Goal: Information Seeking & Learning: Learn about a topic

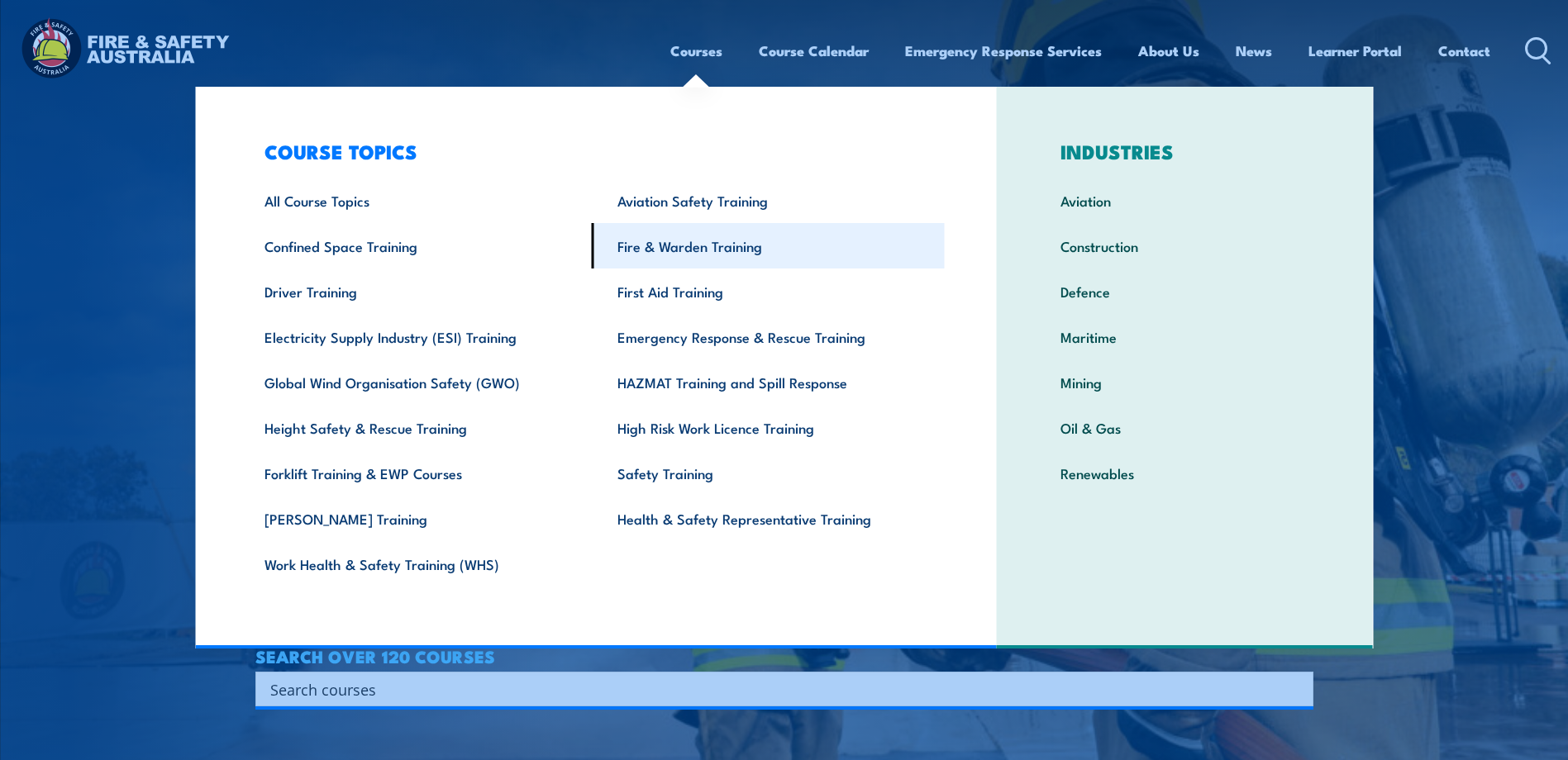
click at [649, 243] on link "Fire & Warden Training" at bounding box center [768, 246] width 353 height 46
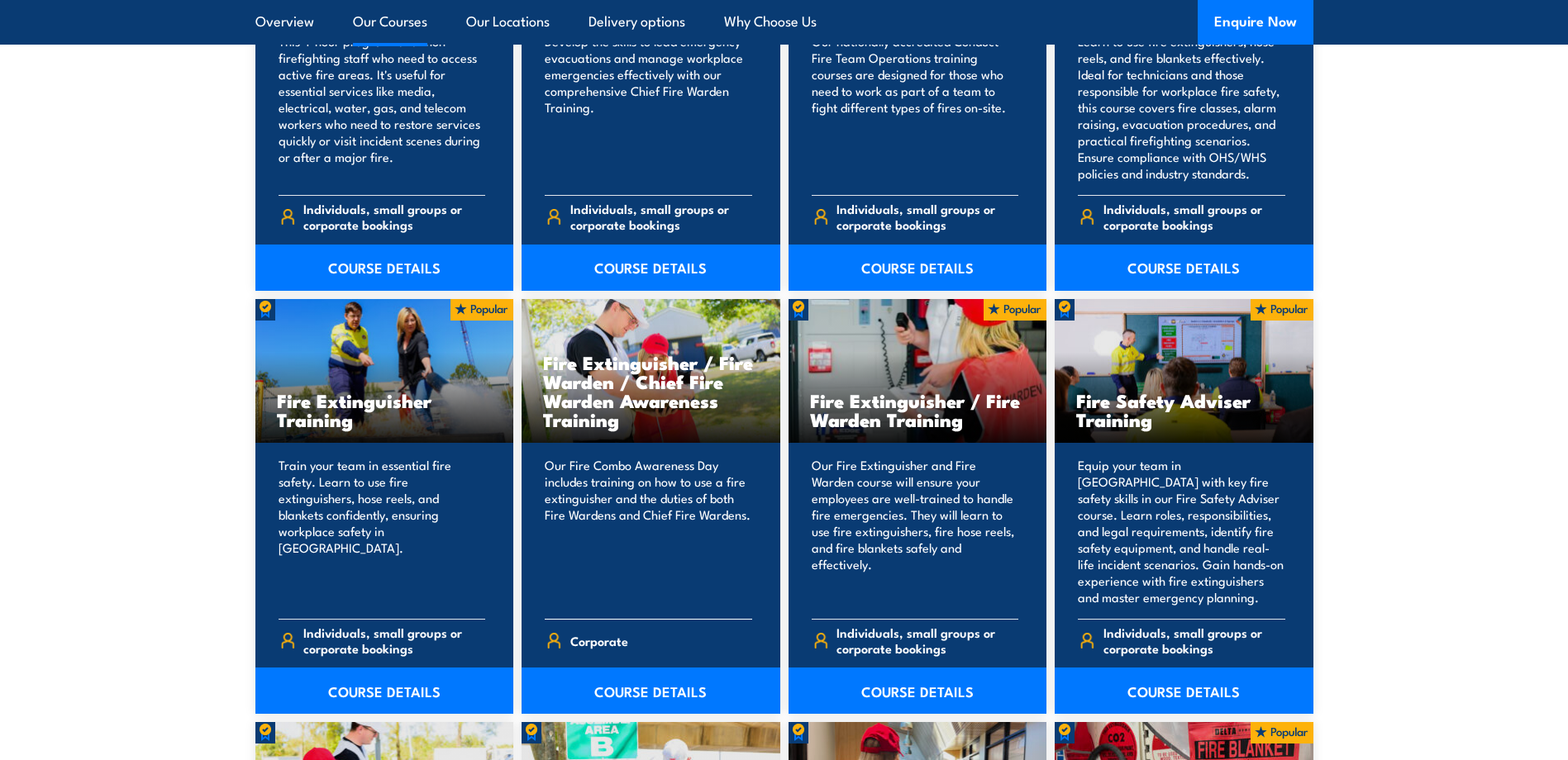
scroll to position [1570, 0]
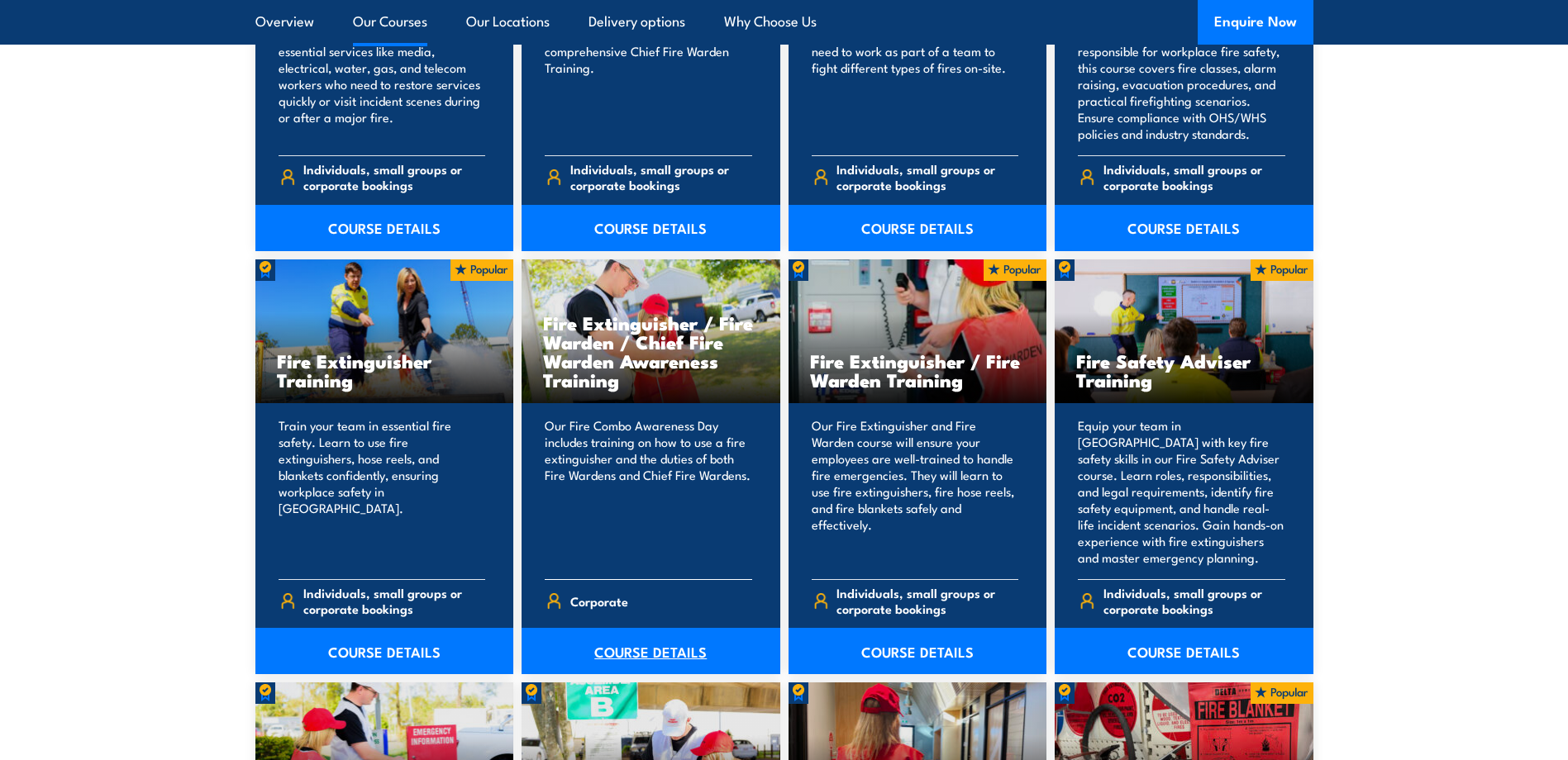
click at [652, 657] on link "COURSE DETAILS" at bounding box center [651, 651] width 259 height 46
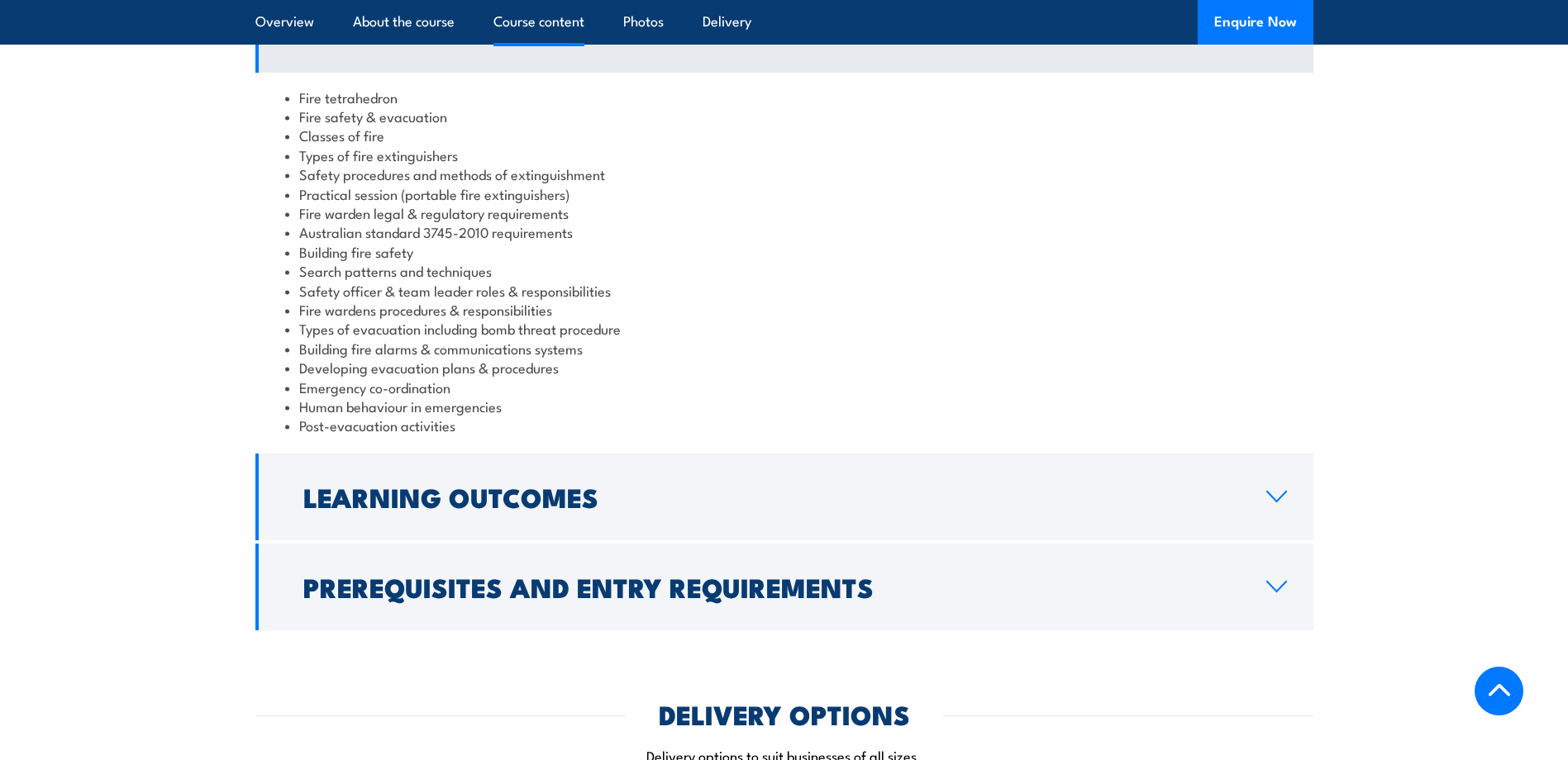
scroll to position [1570, 0]
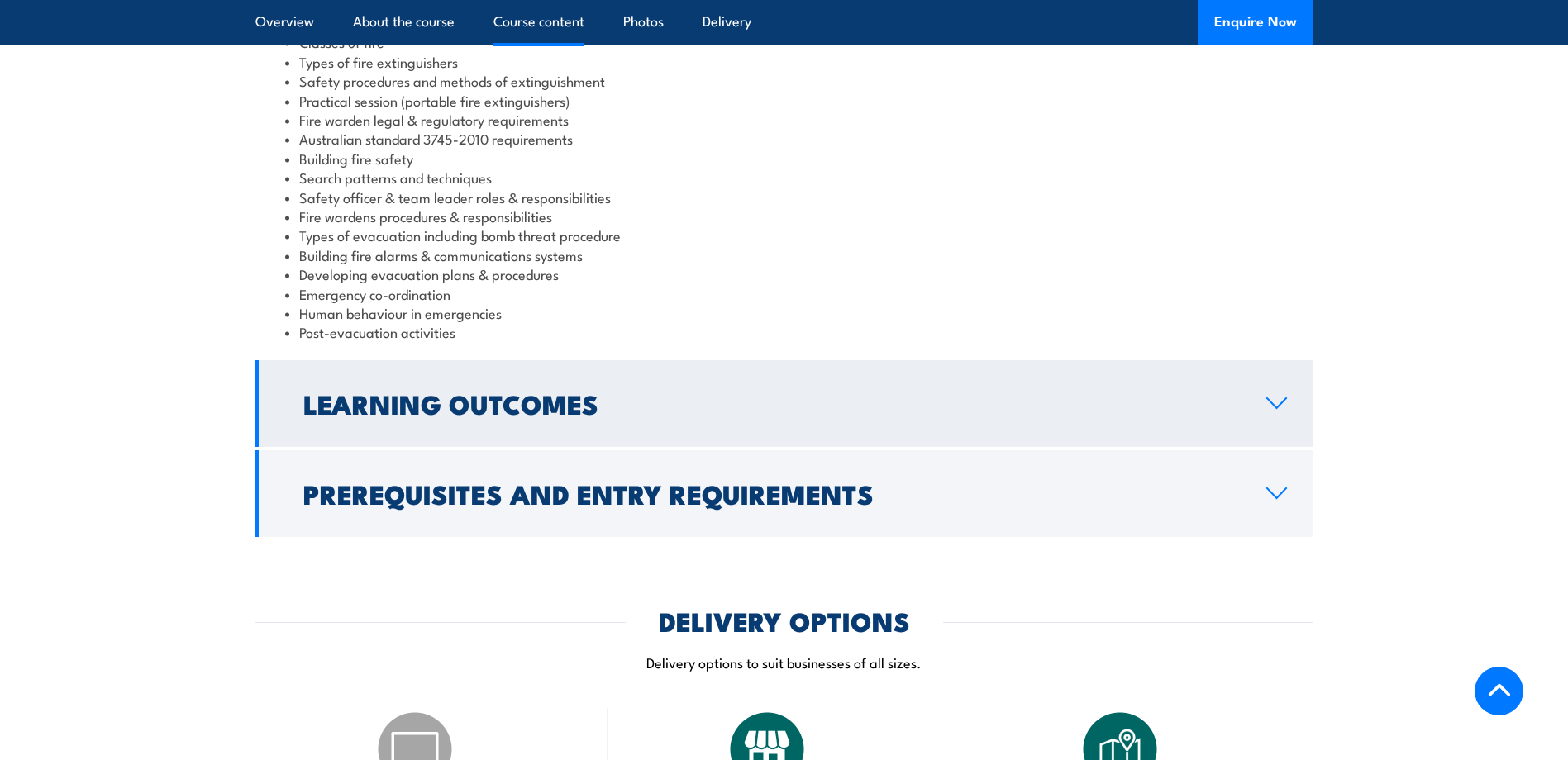
click at [1260, 360] on link "Learning Outcomes" at bounding box center [784, 403] width 1058 height 87
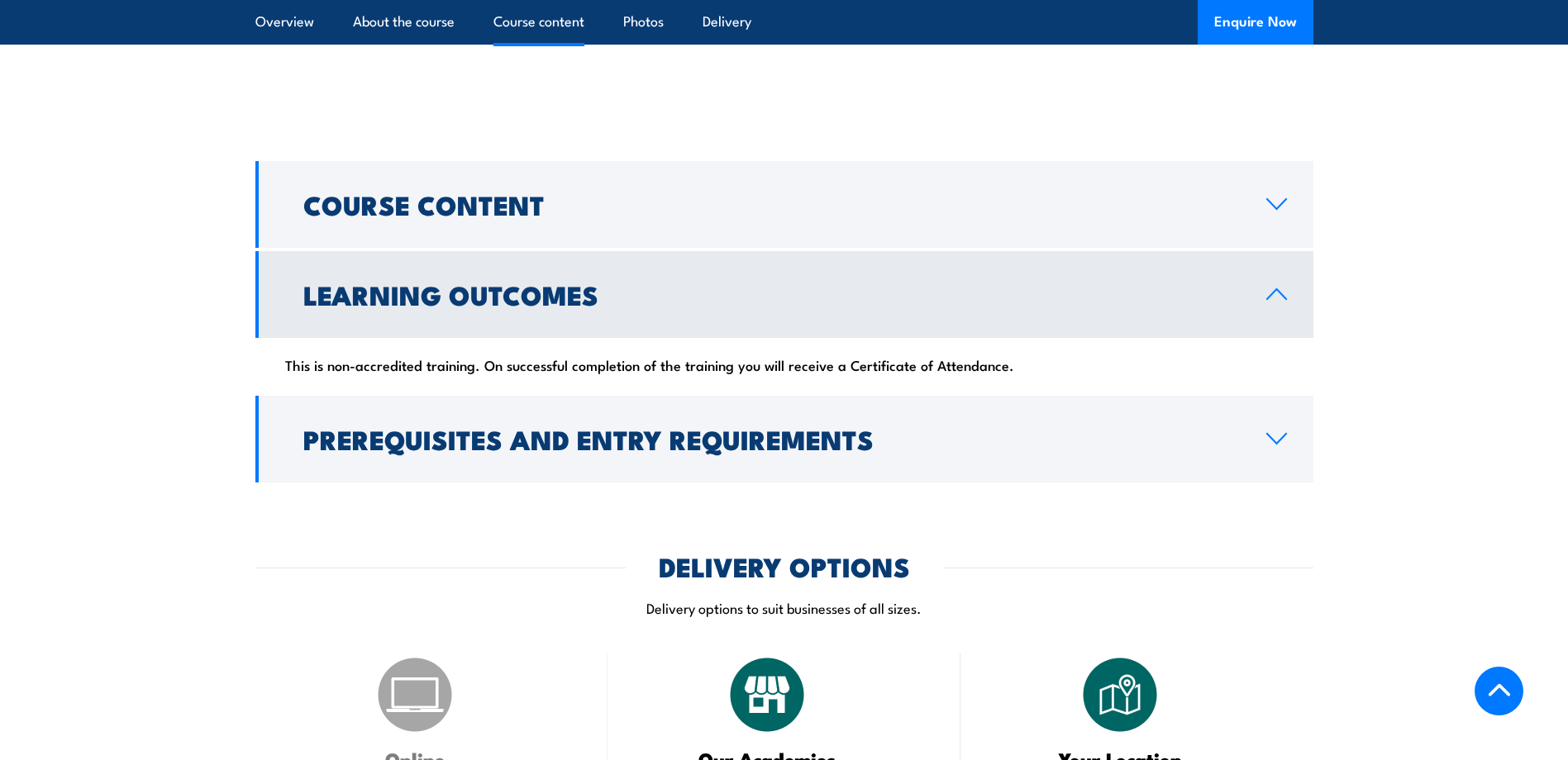
scroll to position [1272, 0]
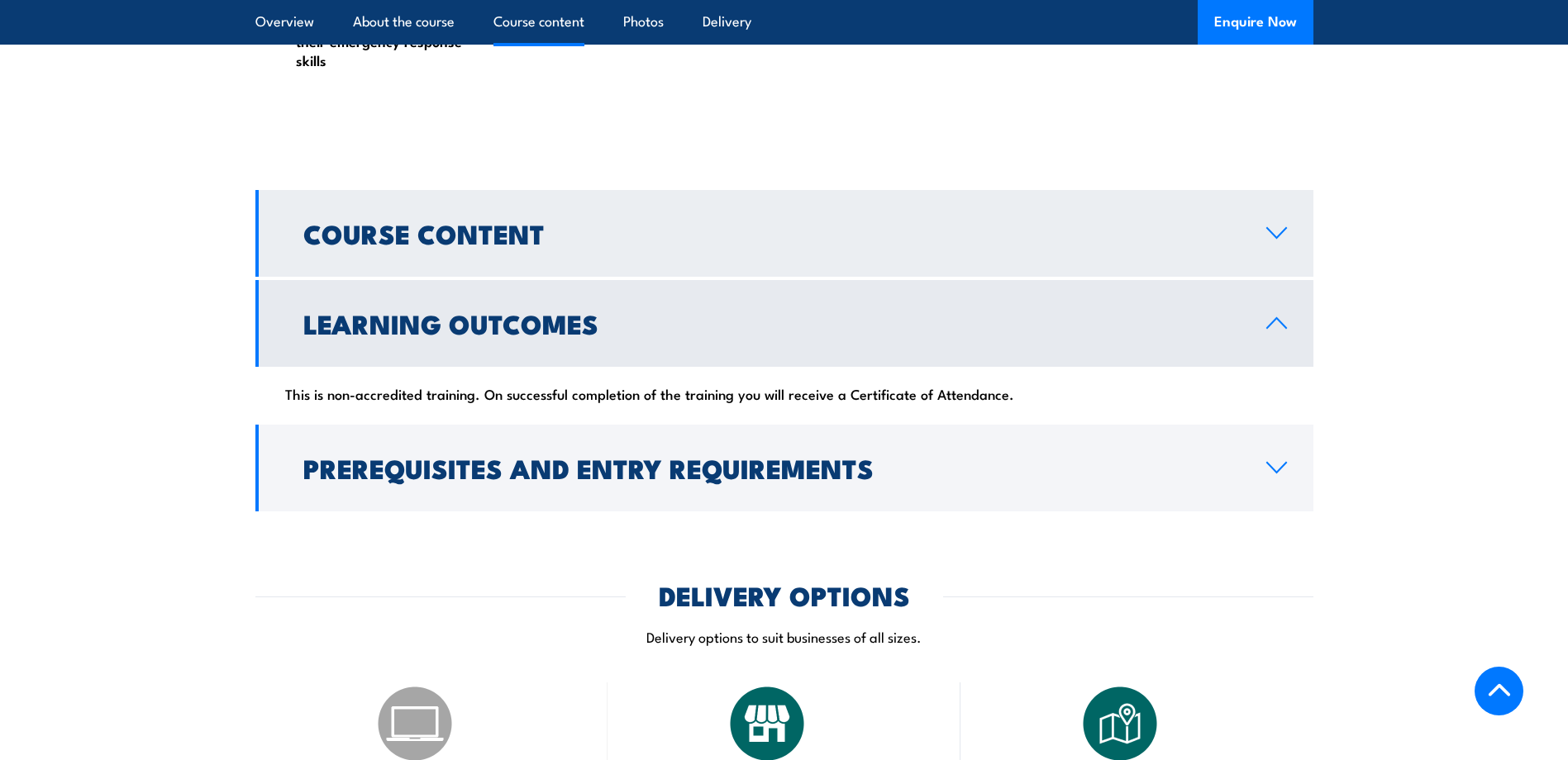
click at [1281, 227] on icon at bounding box center [1276, 233] width 22 height 13
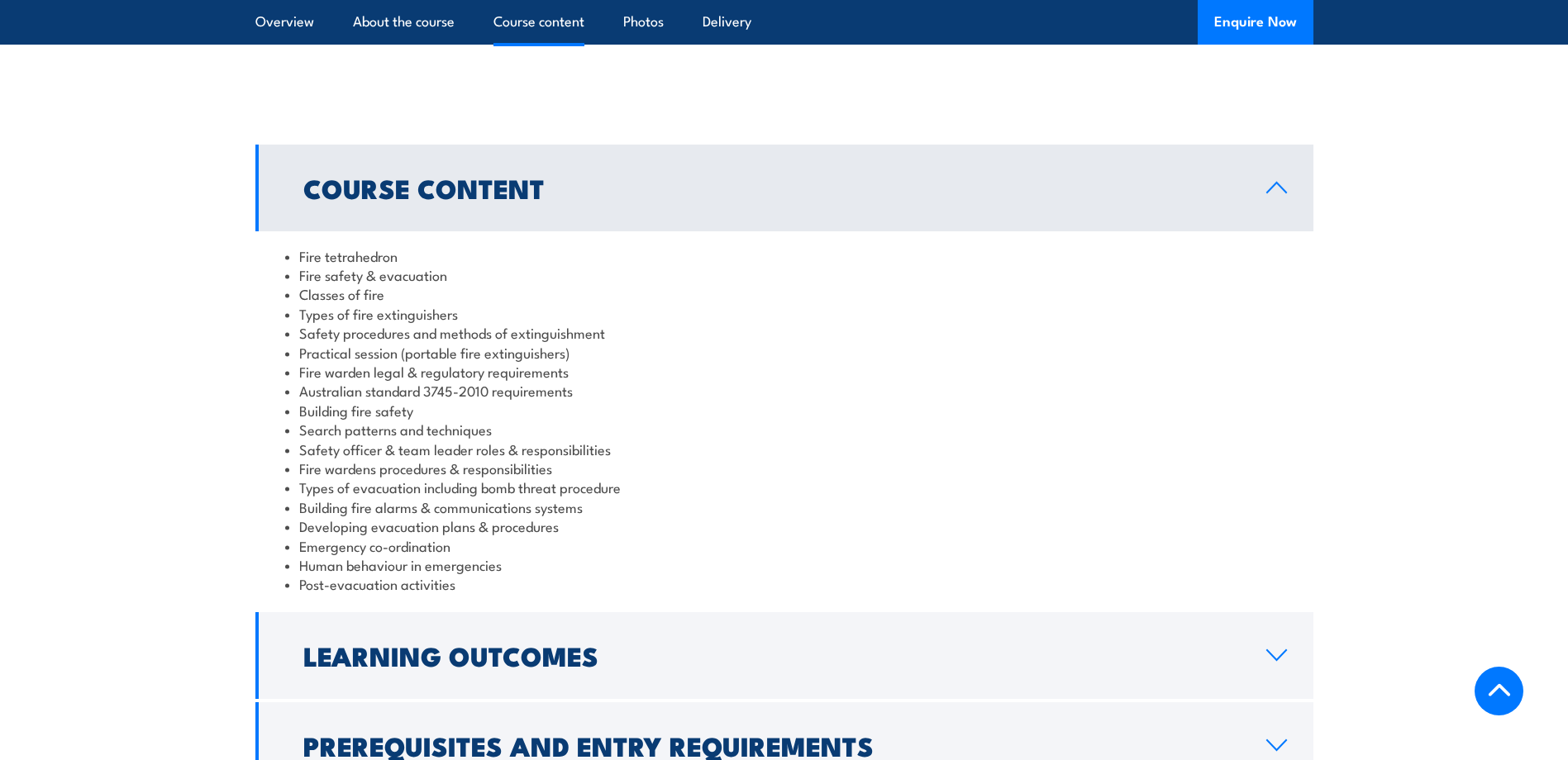
scroll to position [1355, 0]
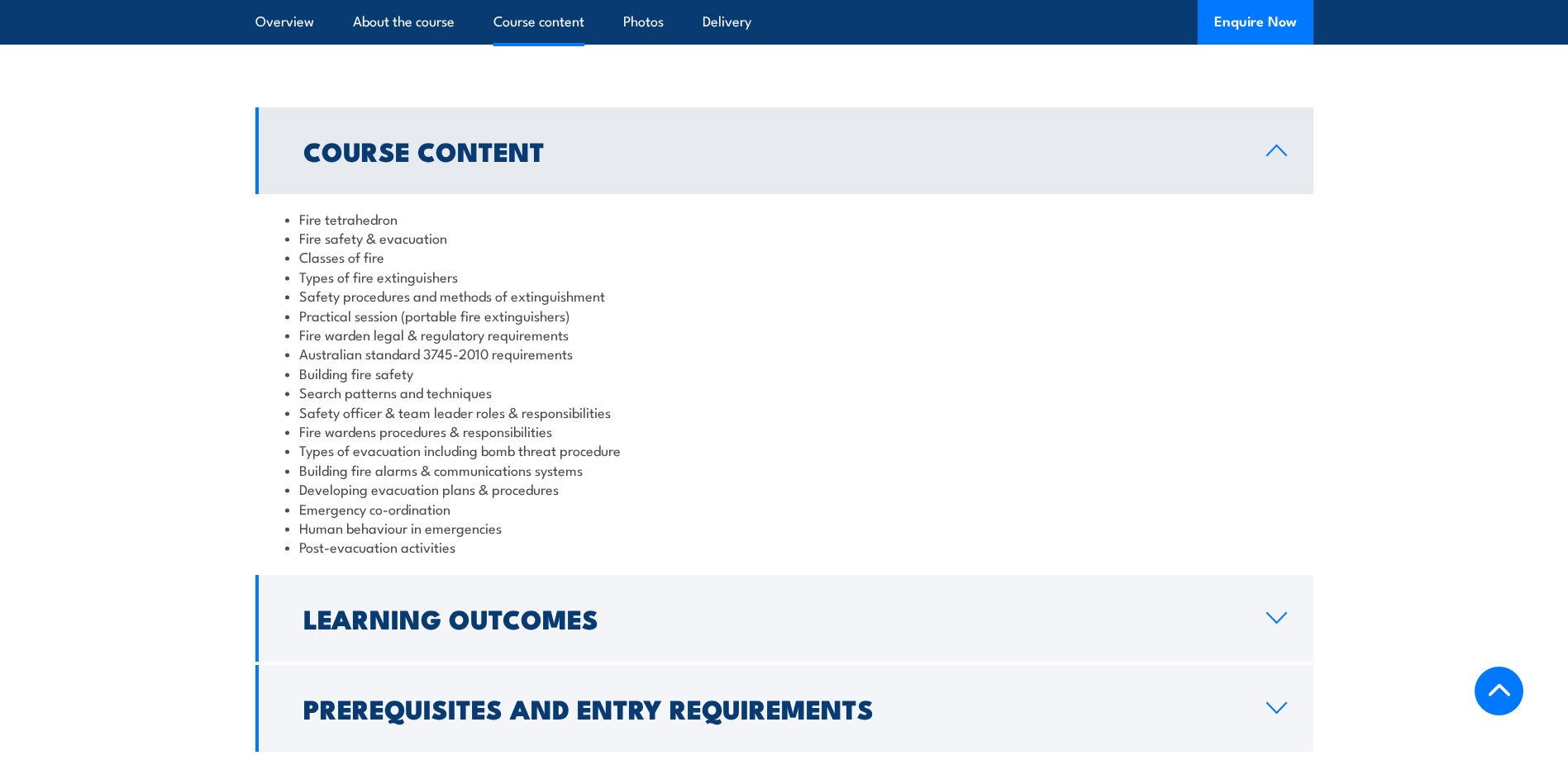
click at [1284, 107] on link "Course Content" at bounding box center [784, 150] width 1058 height 87
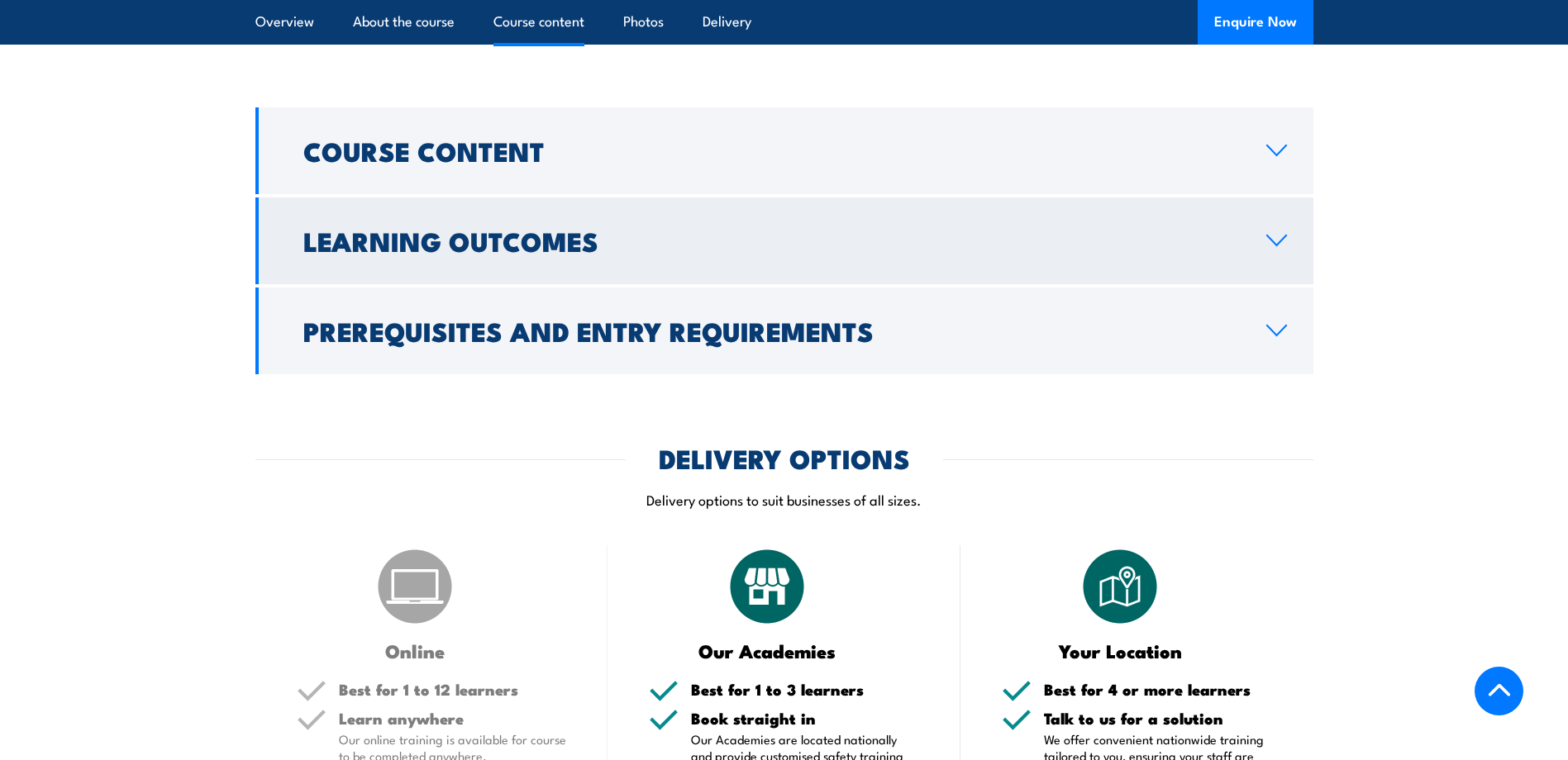
click at [1274, 197] on link "Learning Outcomes" at bounding box center [784, 241] width 1058 height 87
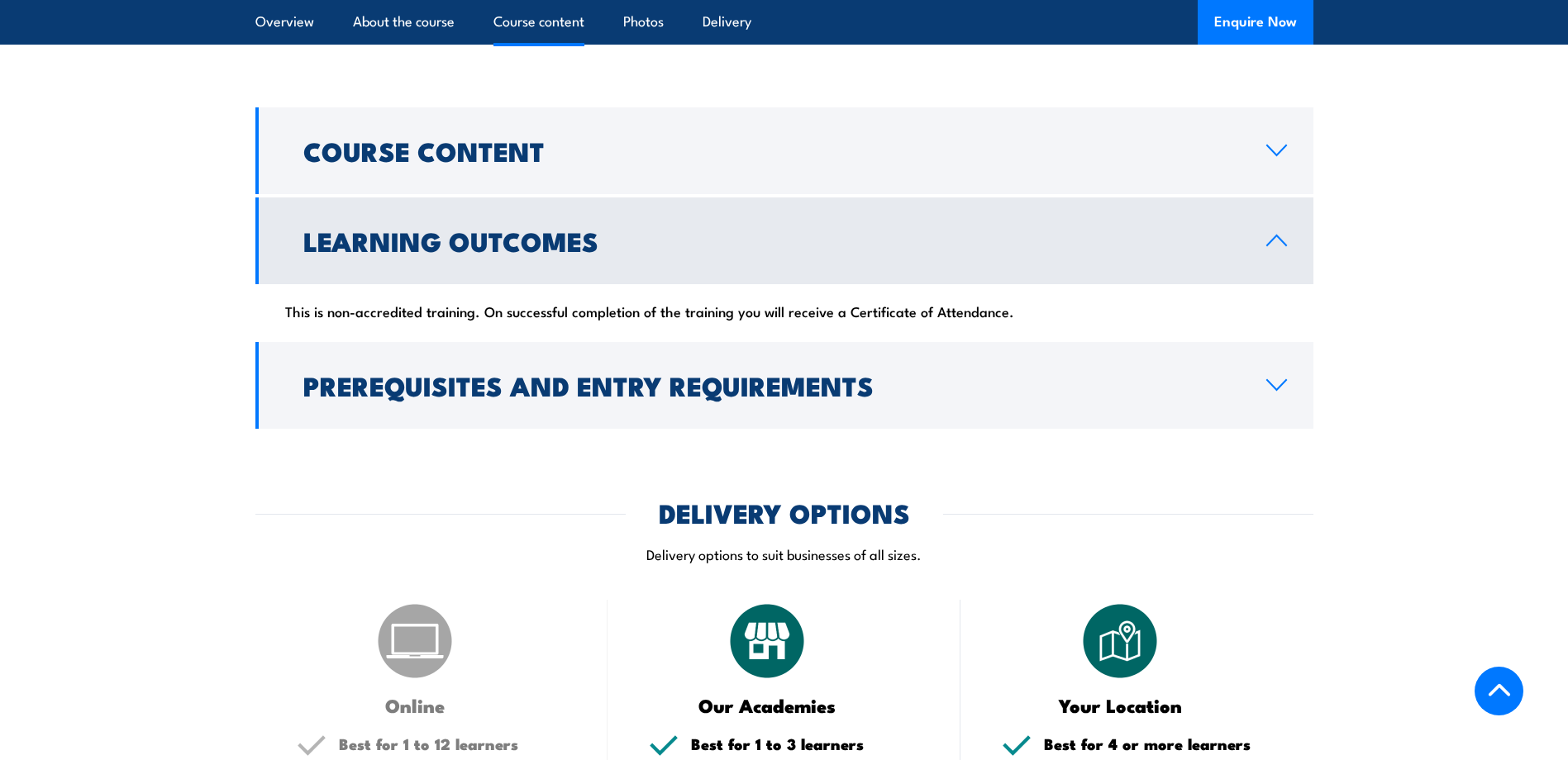
click at [1278, 236] on icon at bounding box center [1276, 241] width 19 height 10
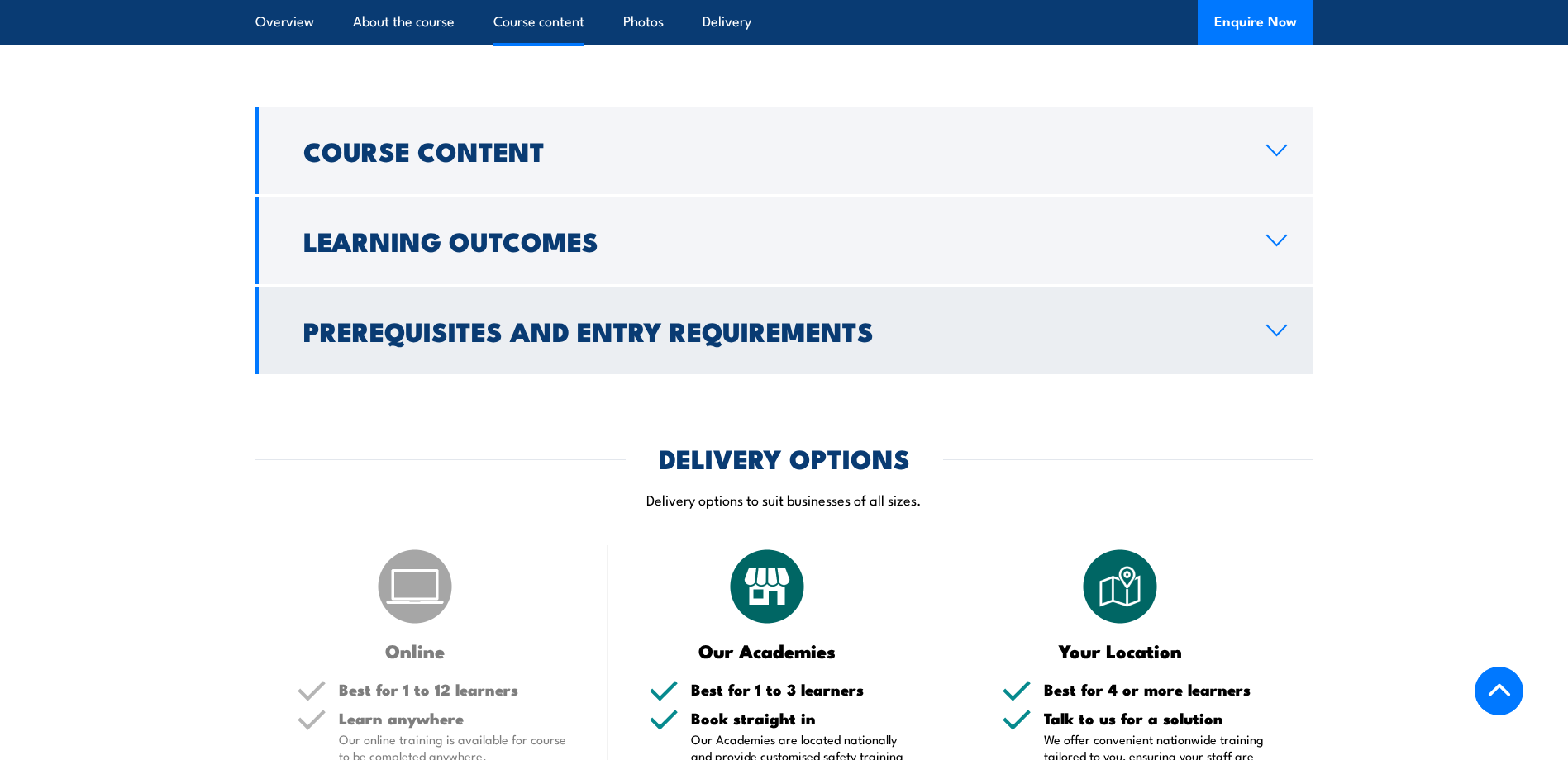
click at [1270, 294] on link "Prerequisites and Entry Requirements" at bounding box center [784, 330] width 1058 height 87
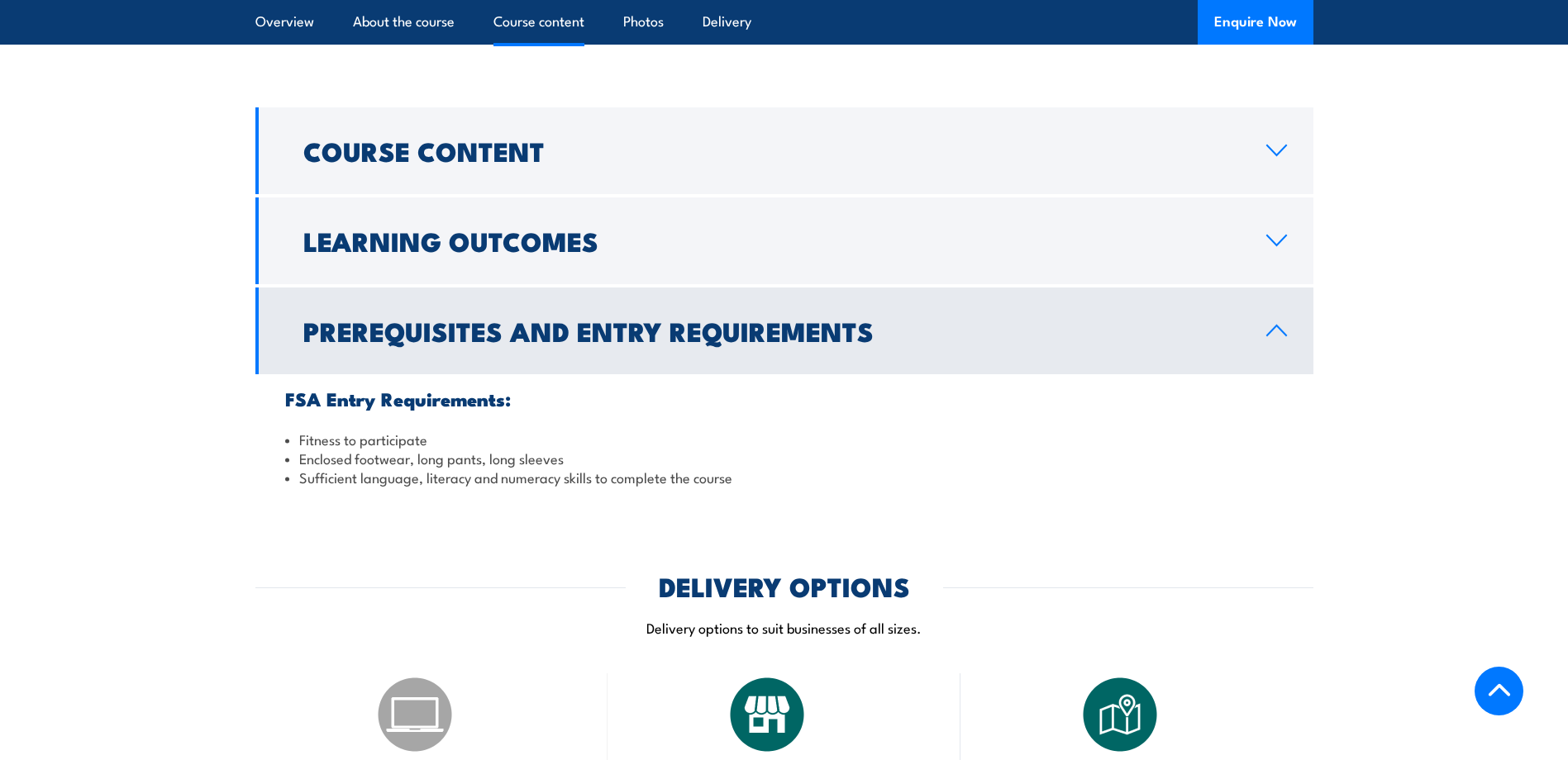
click at [1277, 324] on icon at bounding box center [1276, 330] width 22 height 13
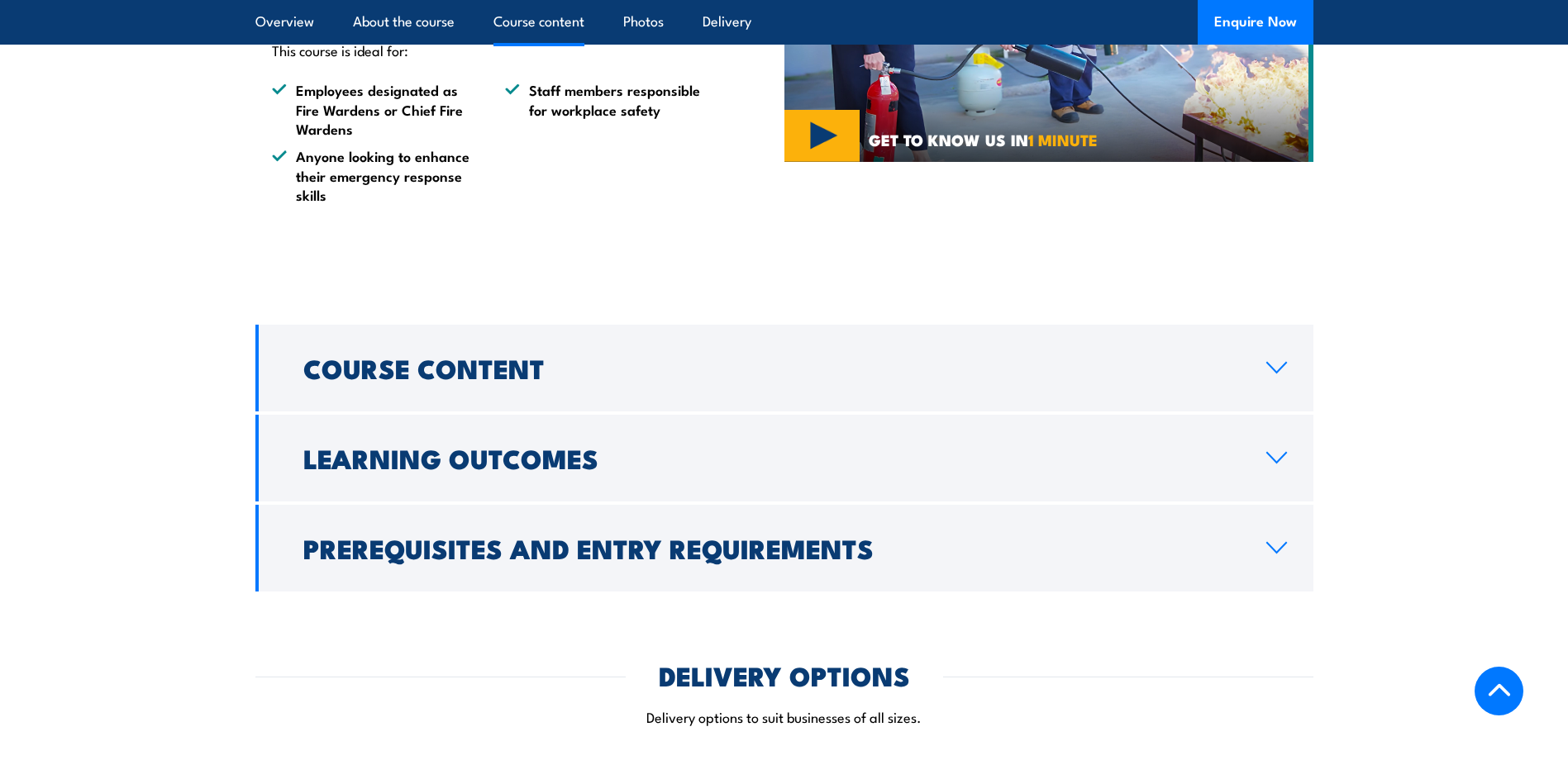
scroll to position [1107, 0]
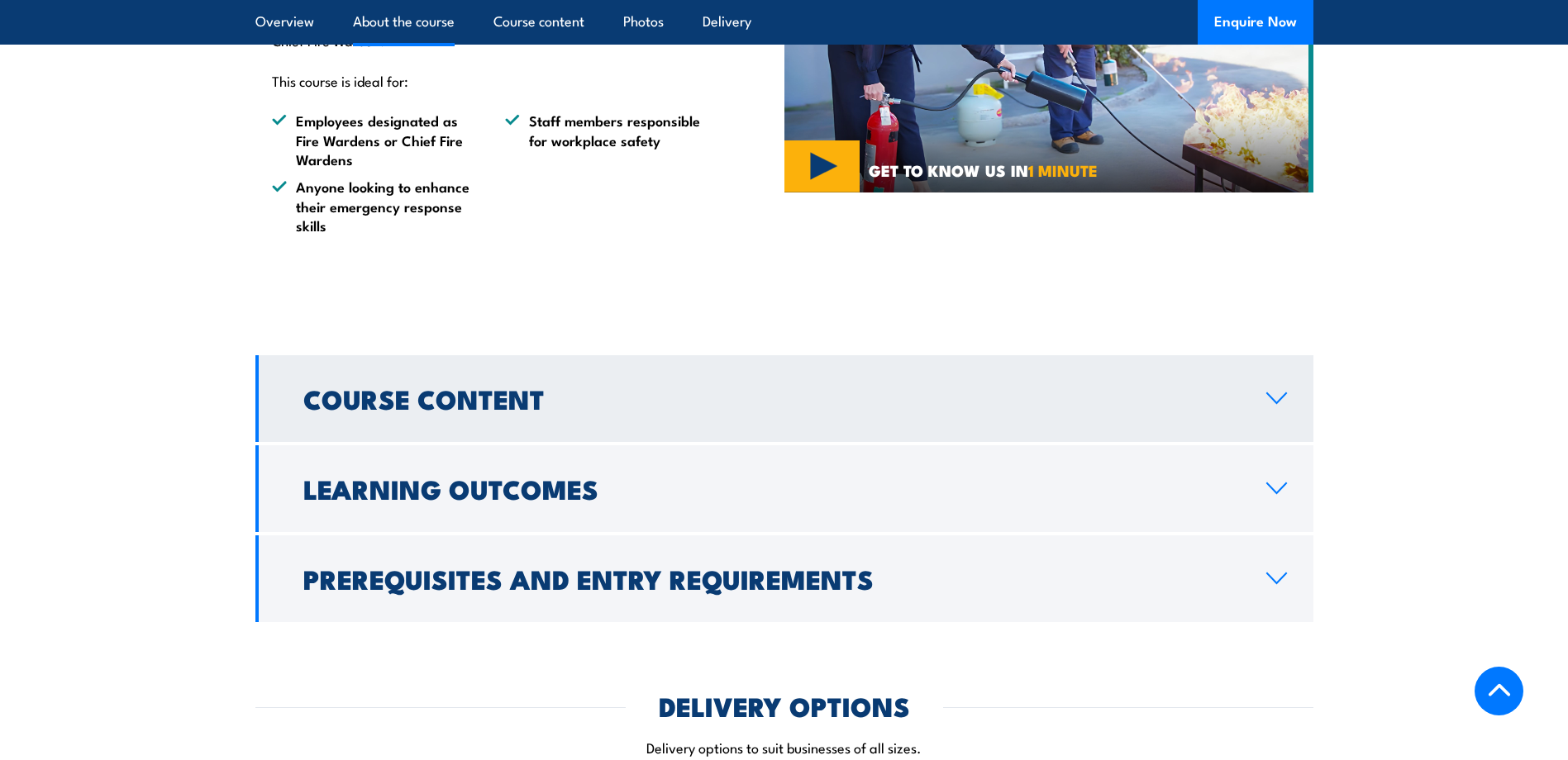
click at [1277, 393] on icon at bounding box center [1276, 398] width 19 height 10
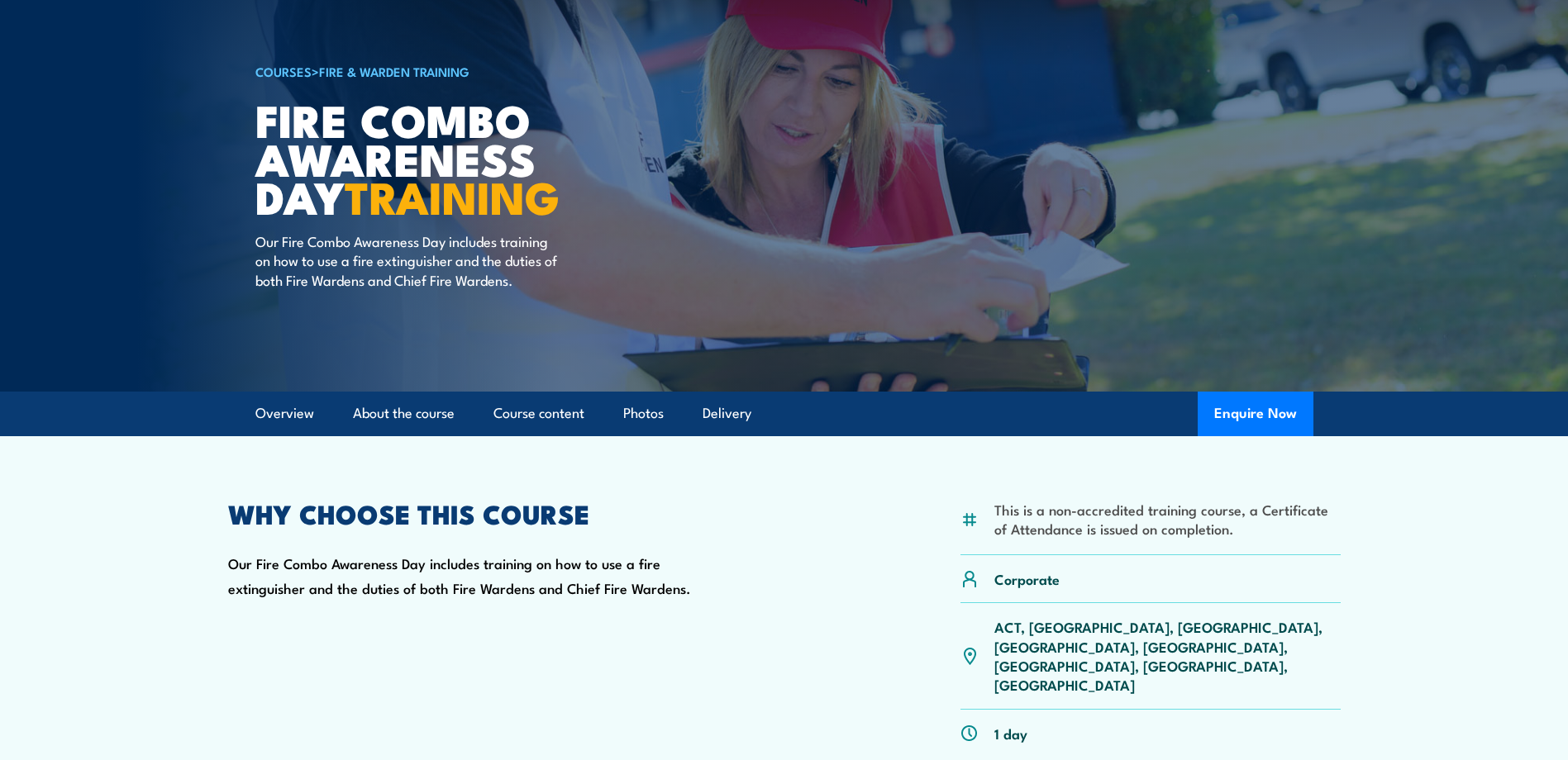
scroll to position [83, 0]
click at [538, 405] on link "Course content" at bounding box center [539, 412] width 91 height 44
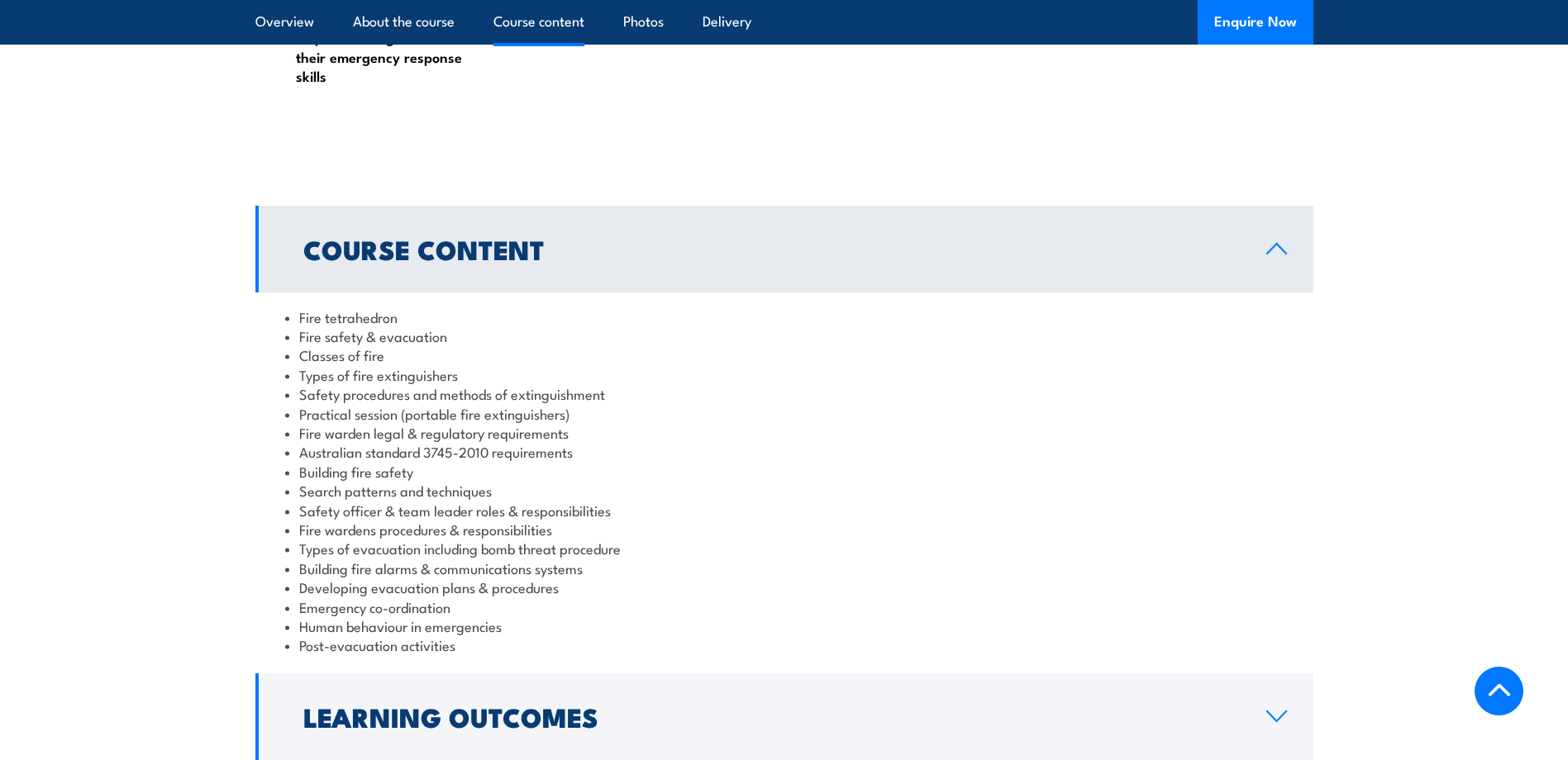
scroll to position [1301, 0]
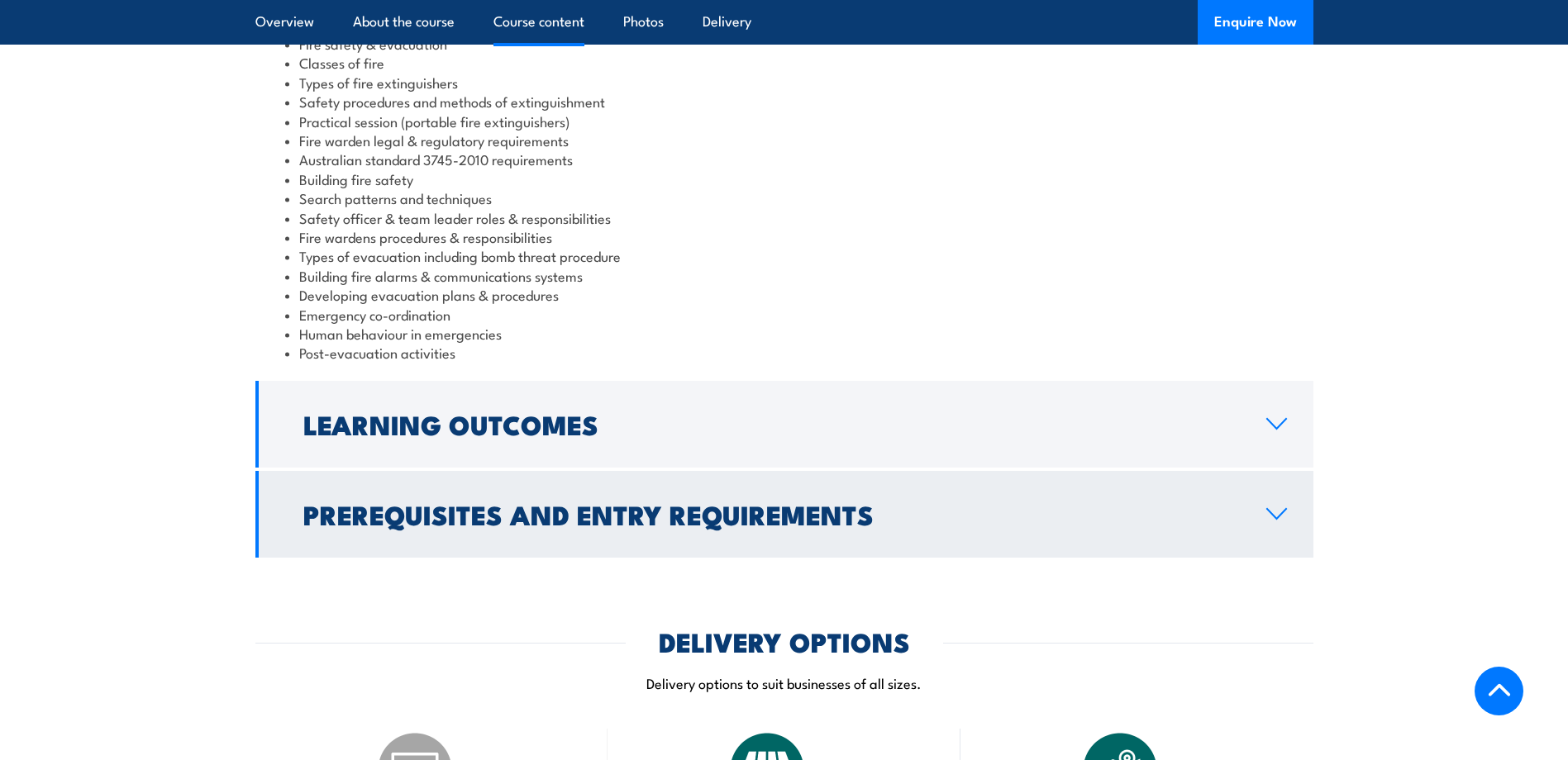
click at [593, 502] on h2 "Prerequisites and Entry Requirements" at bounding box center [771, 514] width 936 height 23
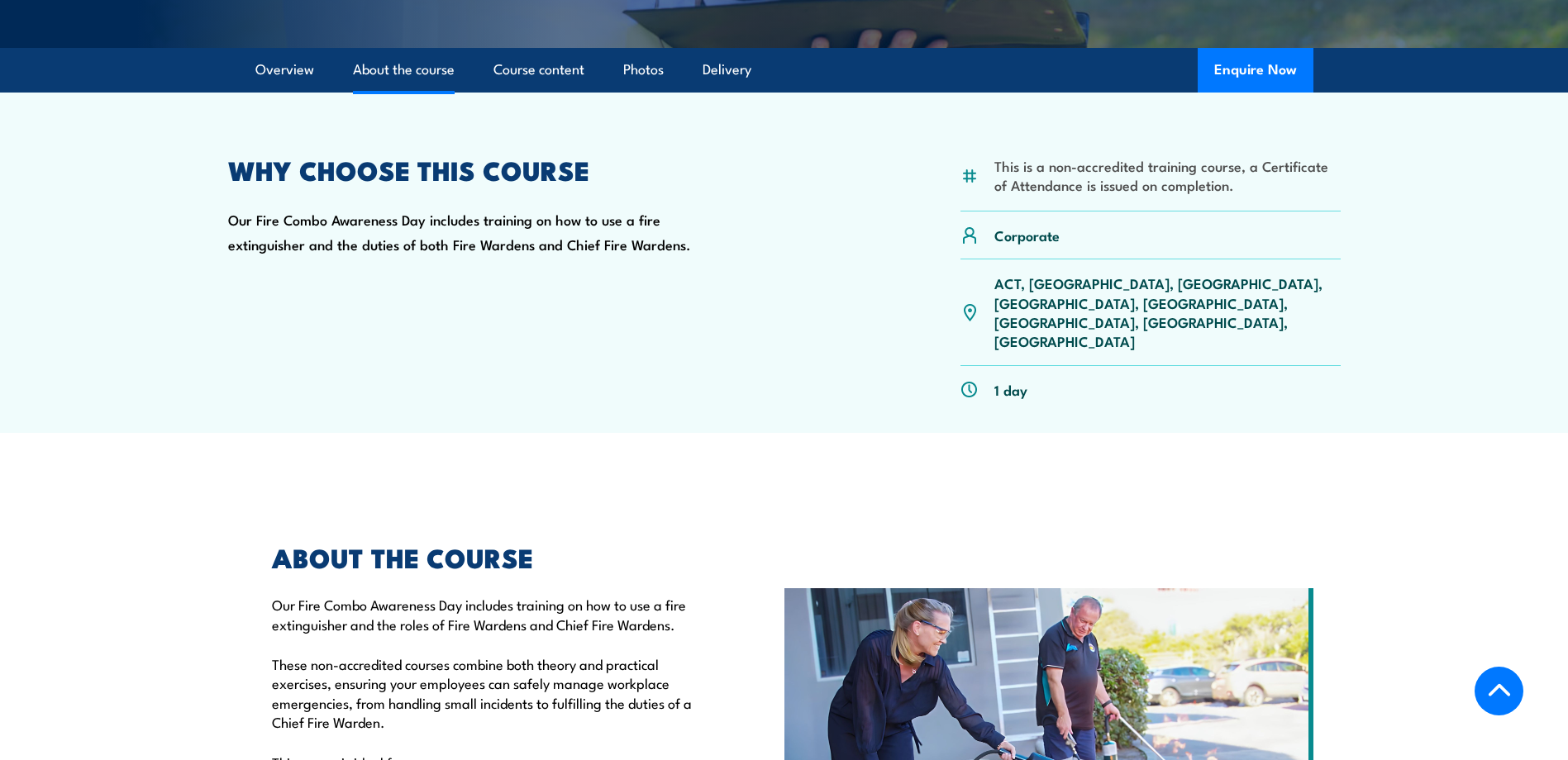
scroll to position [424, 0]
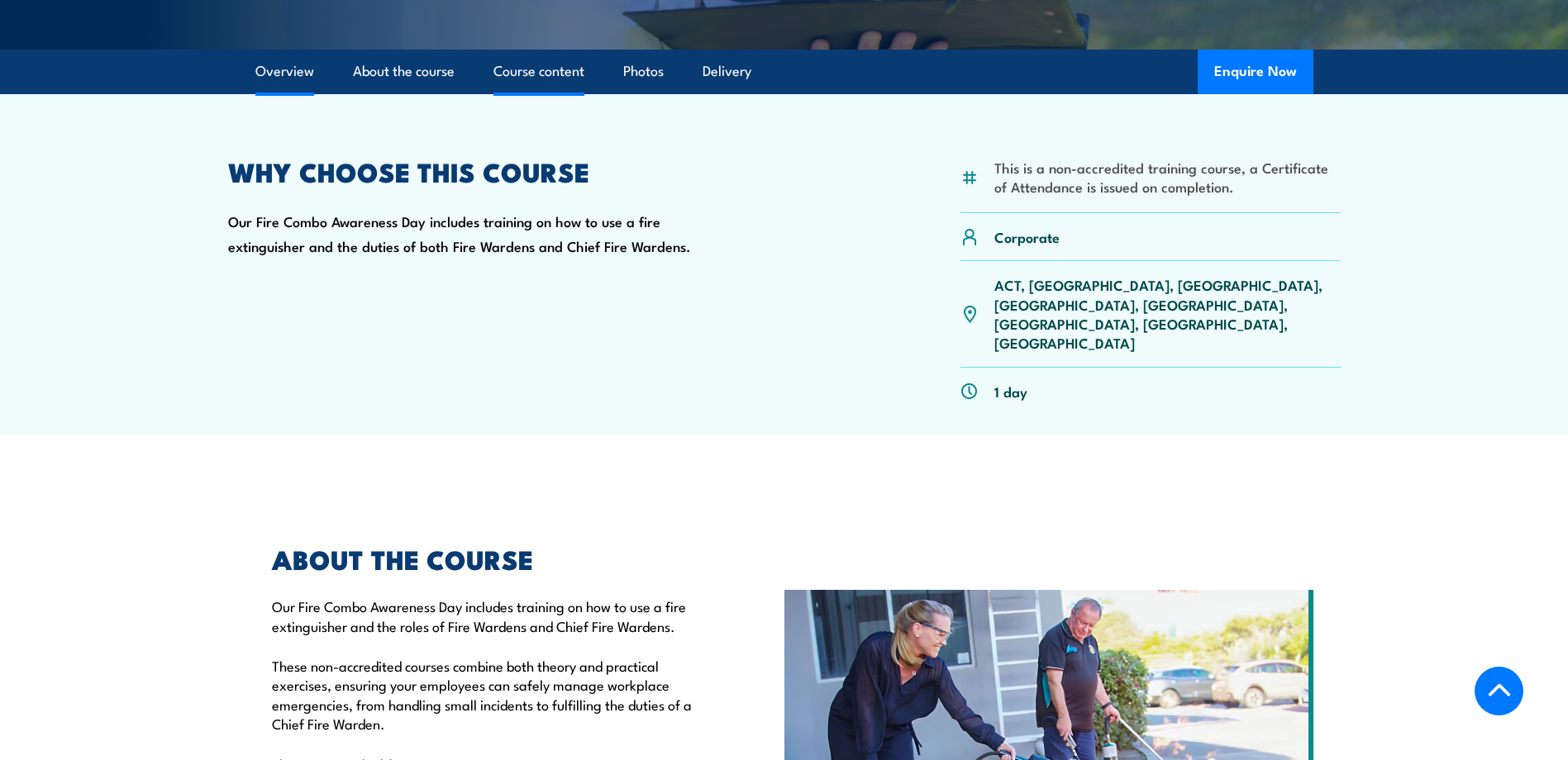
click at [549, 61] on link "Course content" at bounding box center [539, 71] width 91 height 44
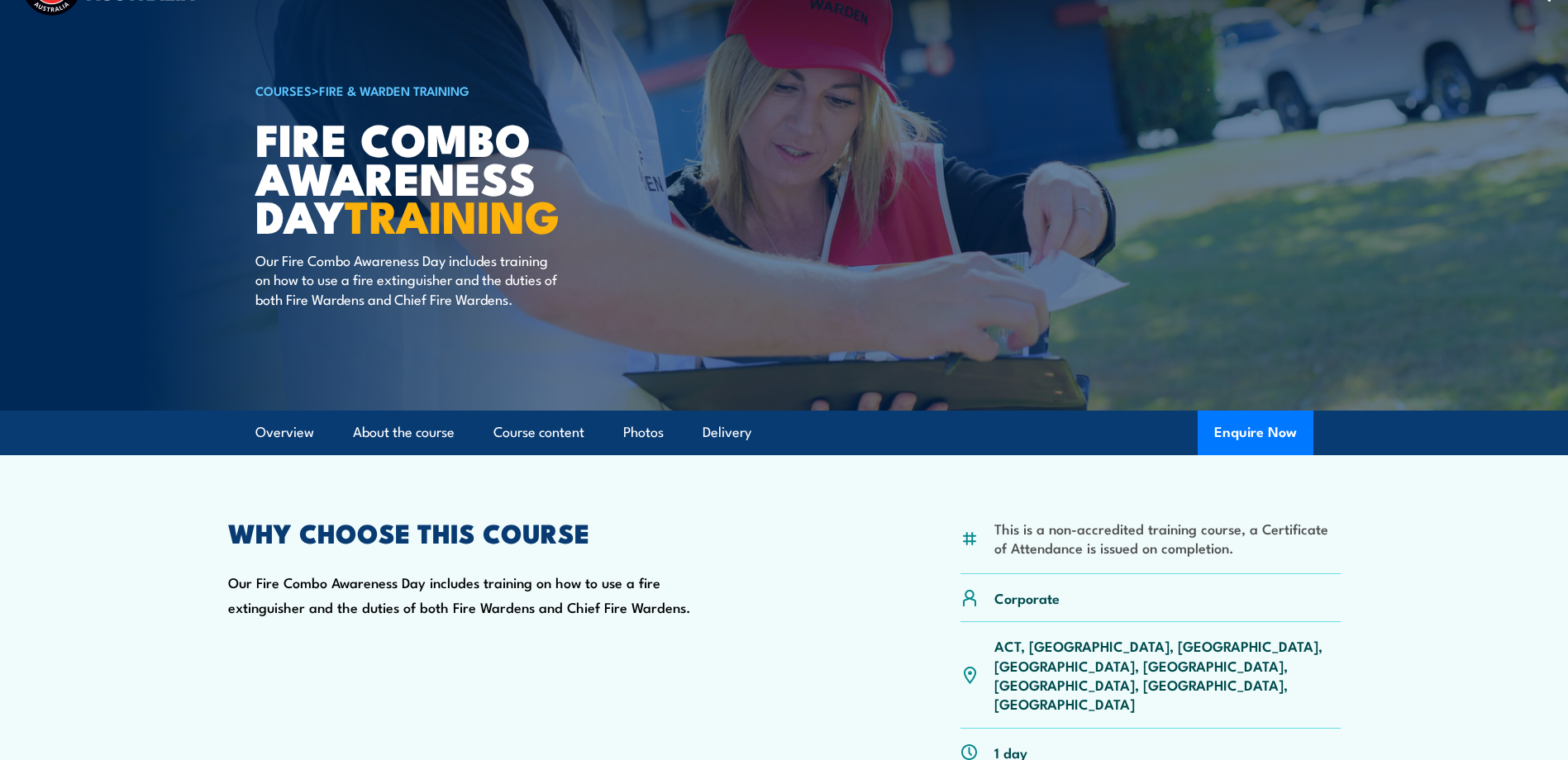
scroll to position [62, 0]
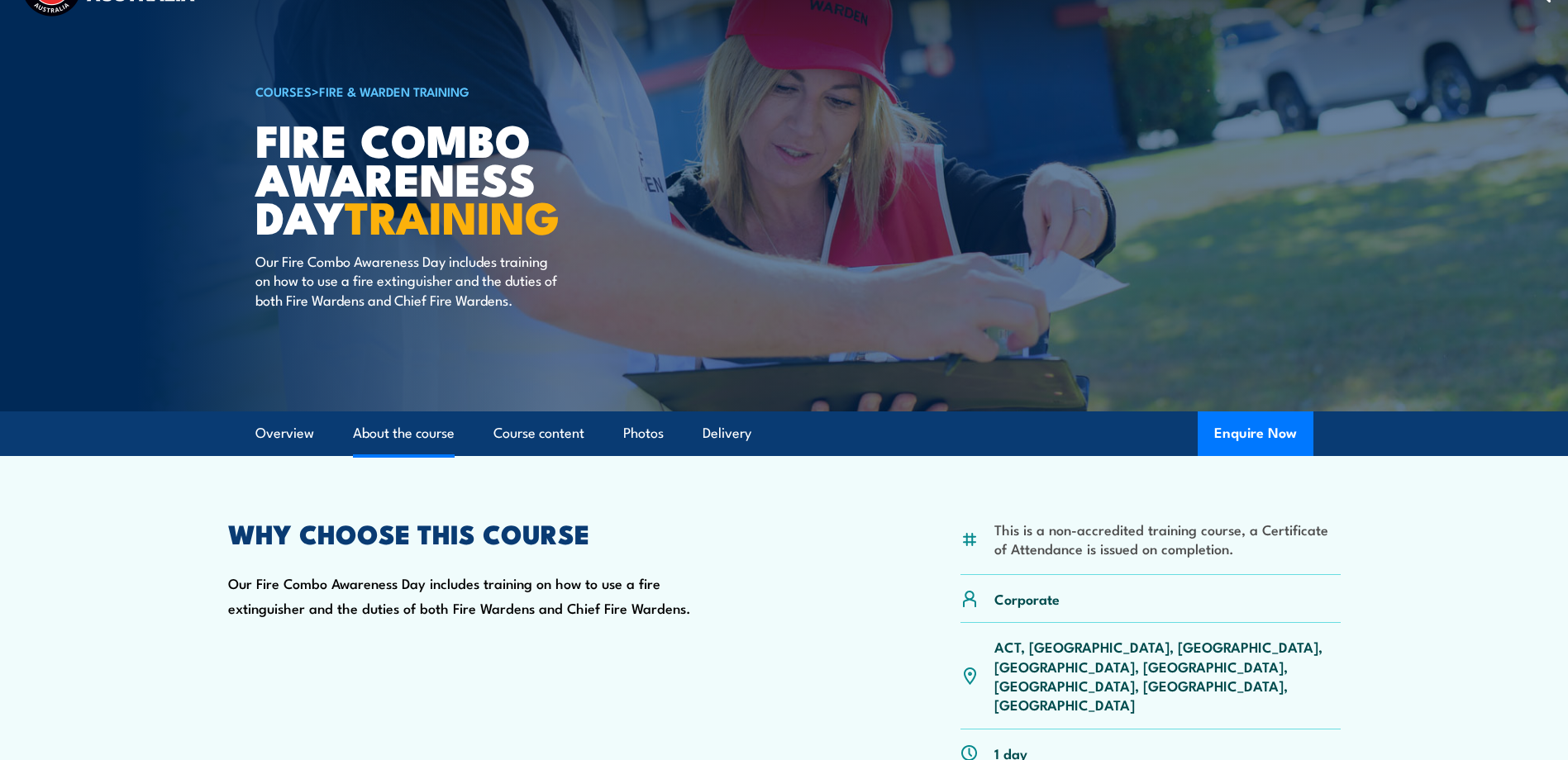
click at [410, 421] on link "About the course" at bounding box center [403, 433] width 101 height 44
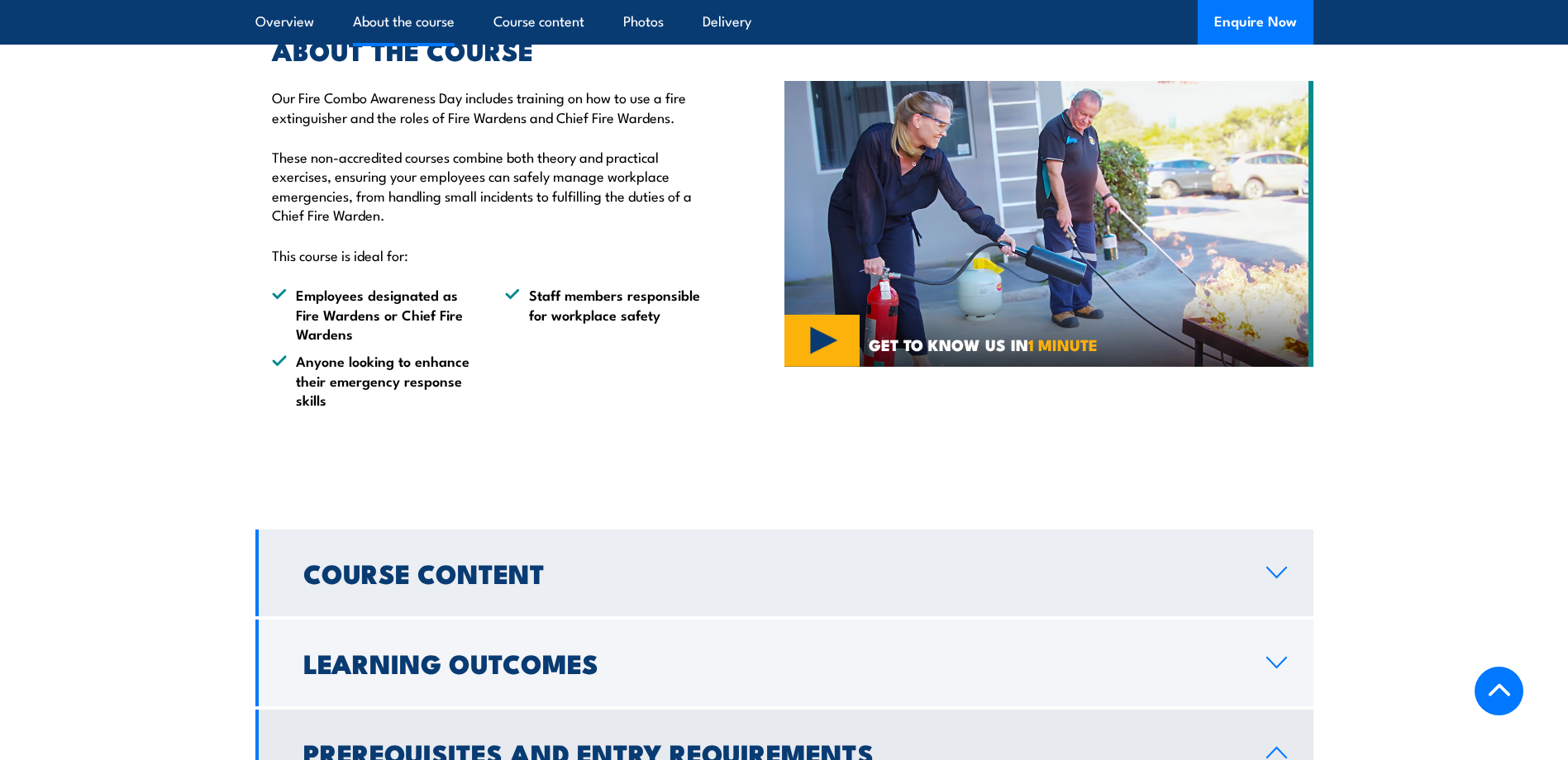
scroll to position [934, 0]
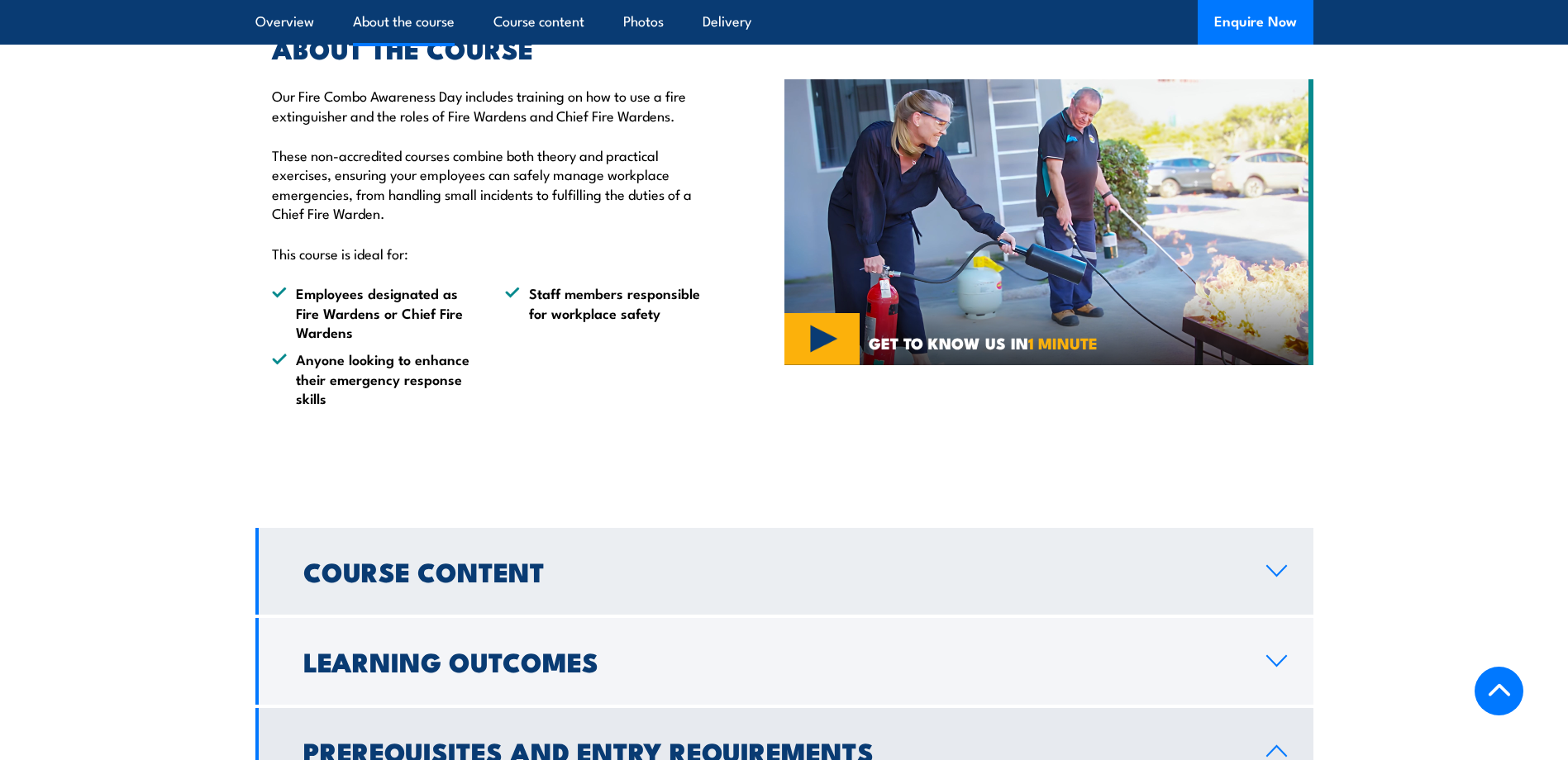
click at [414, 528] on link "Course Content" at bounding box center [784, 571] width 1058 height 87
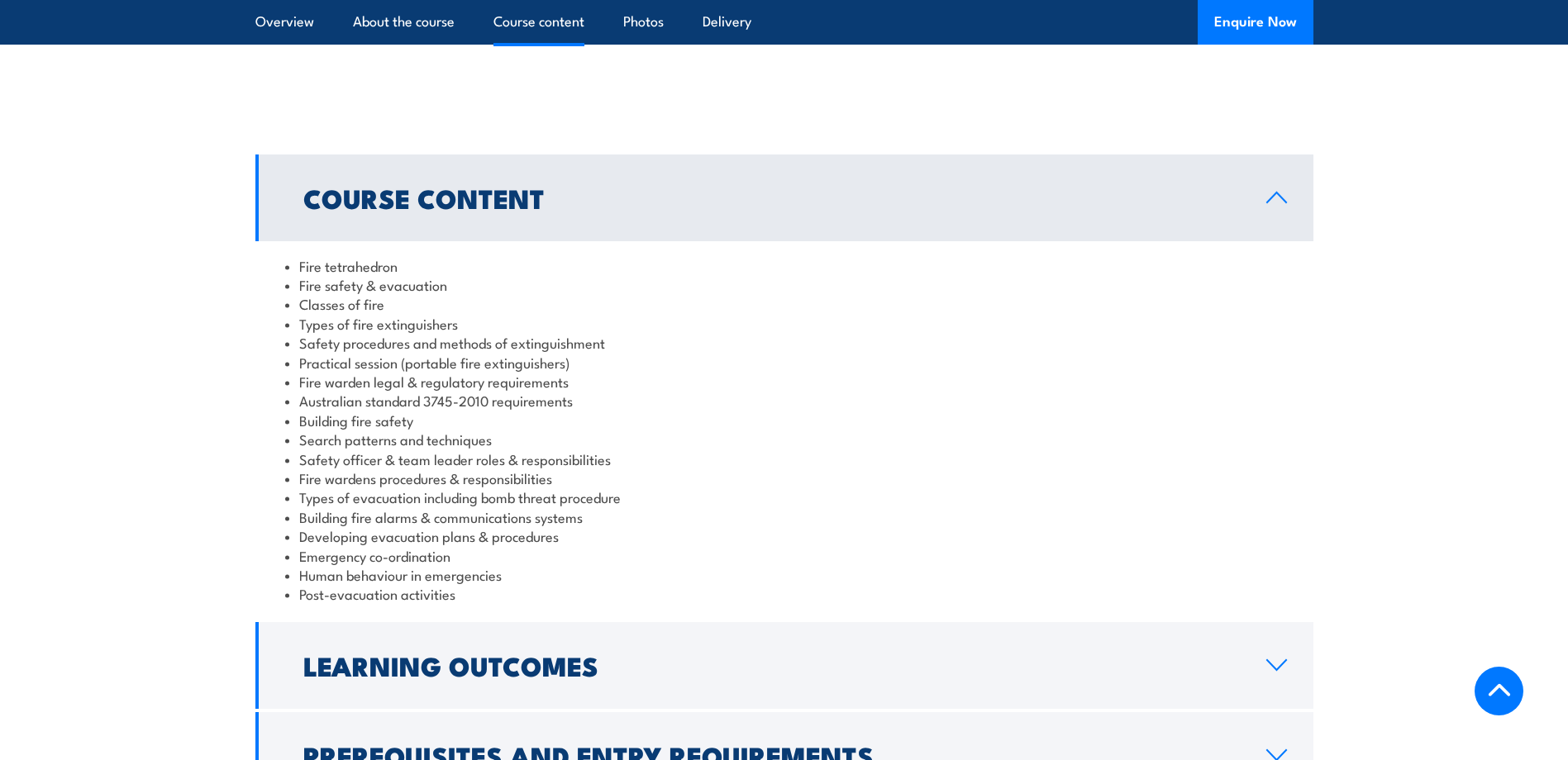
scroll to position [1347, 0]
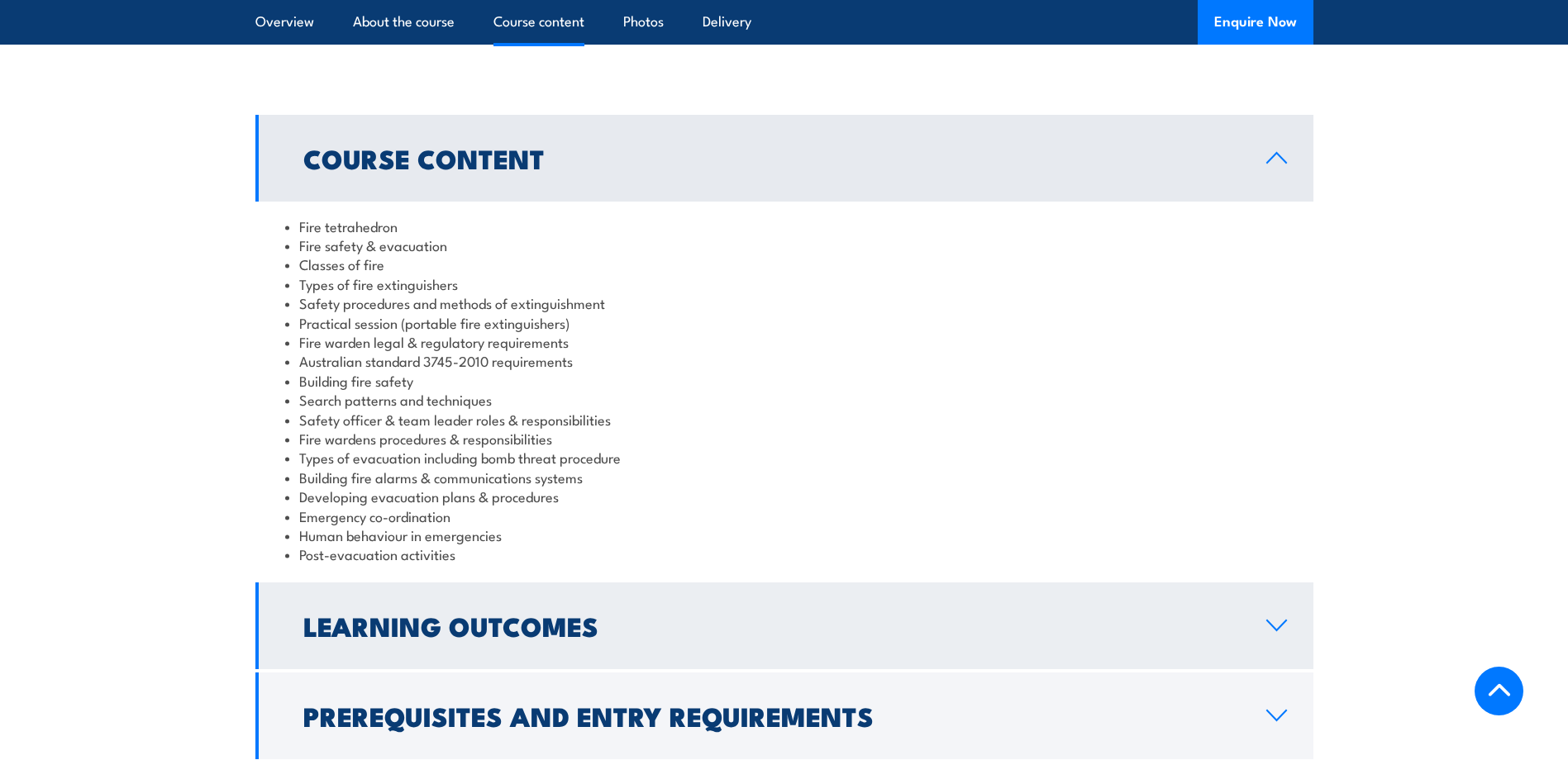
click at [398, 614] on h2 "Learning Outcomes" at bounding box center [771, 626] width 936 height 23
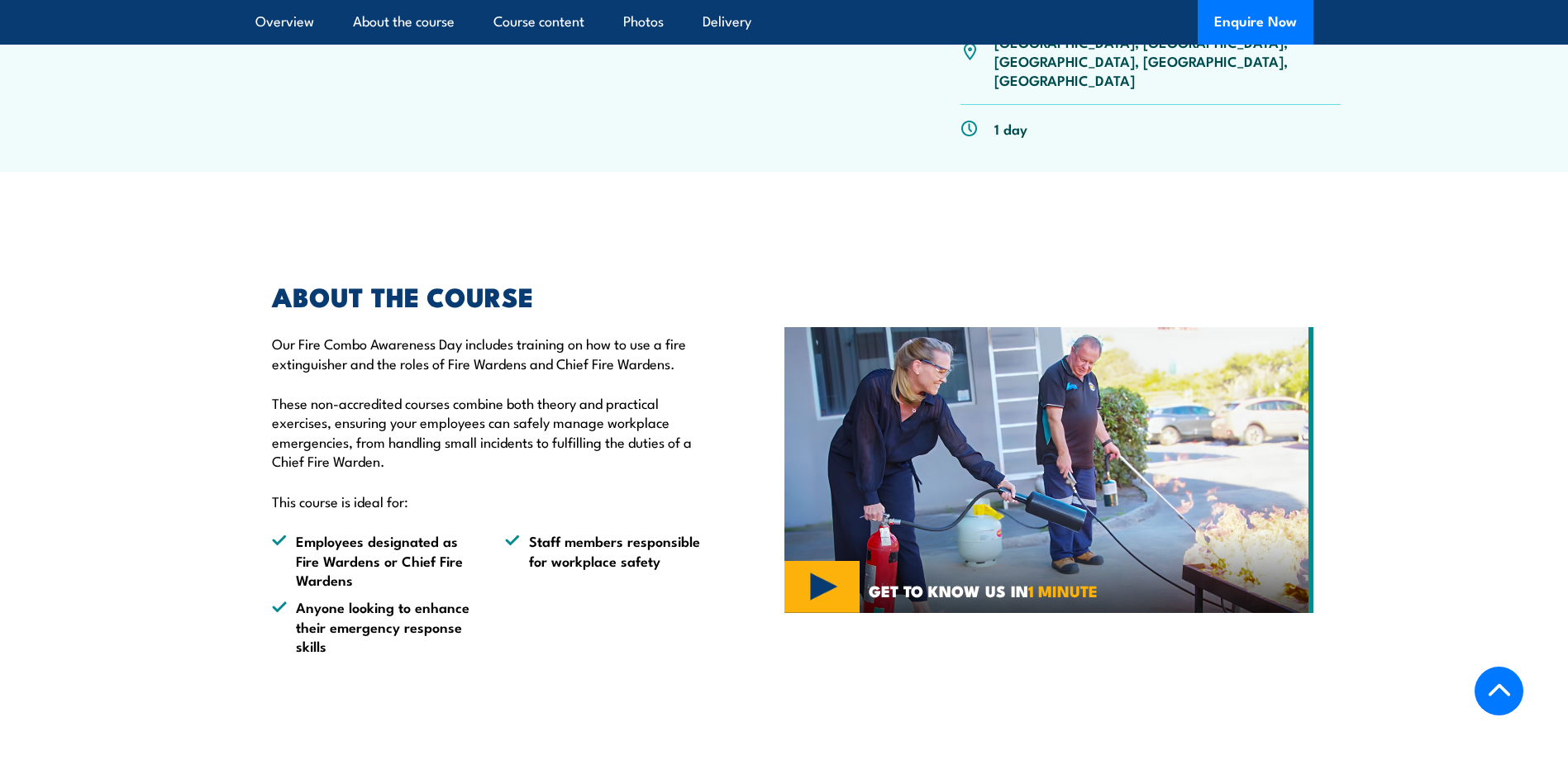
scroll to position [0, 0]
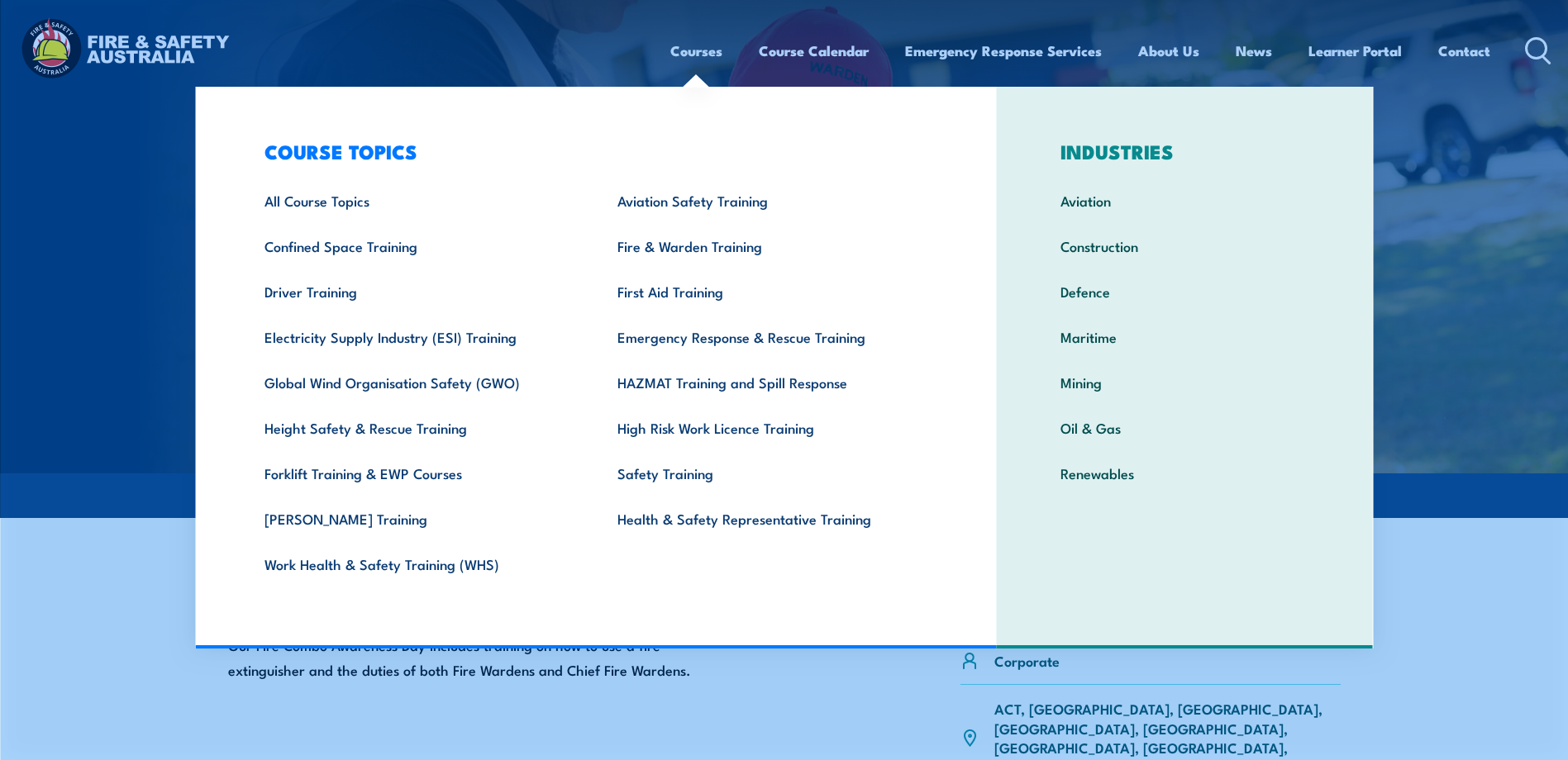
click at [697, 60] on link "Courses" at bounding box center [696, 51] width 52 height 44
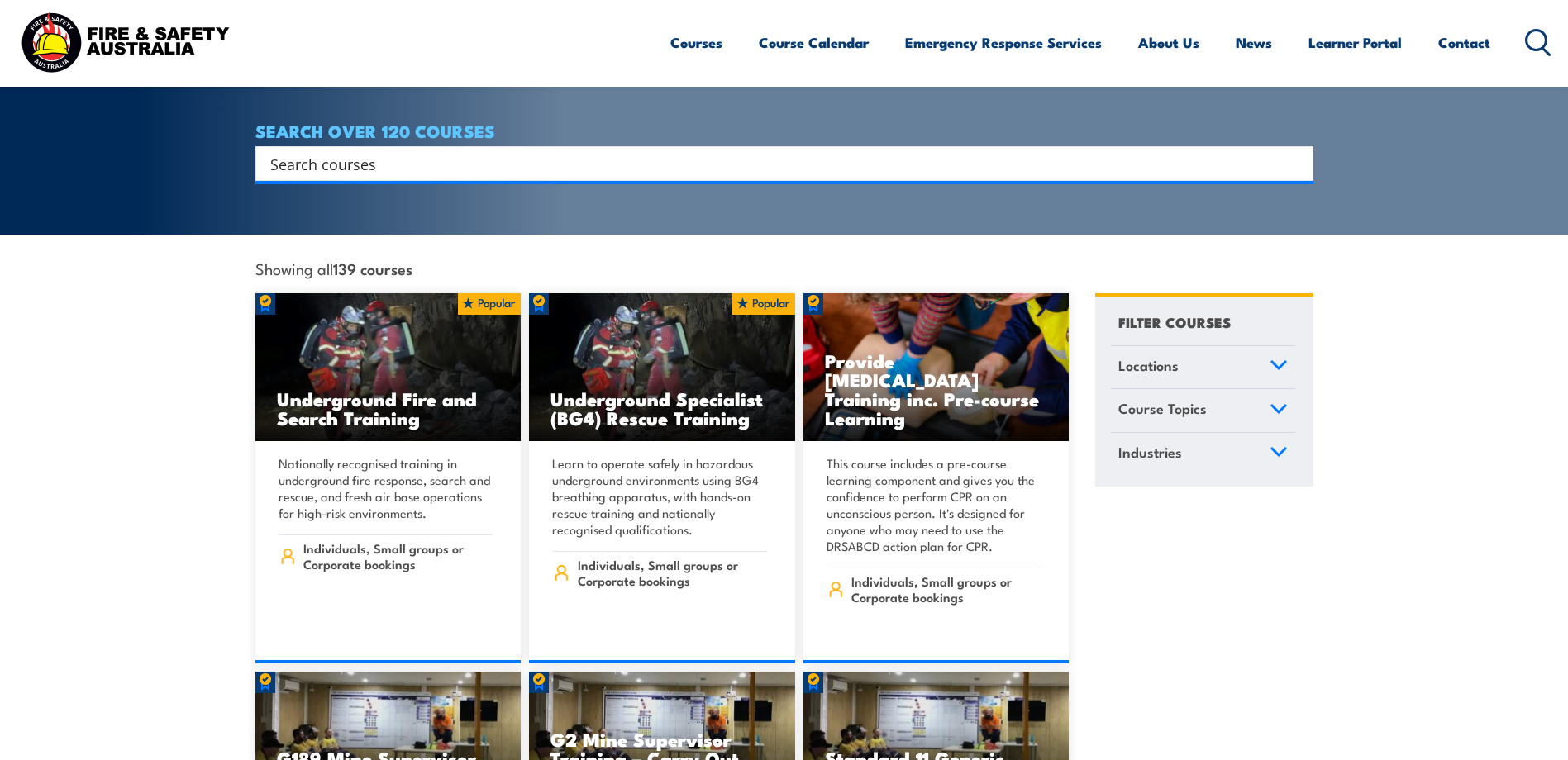
scroll to position [165, 0]
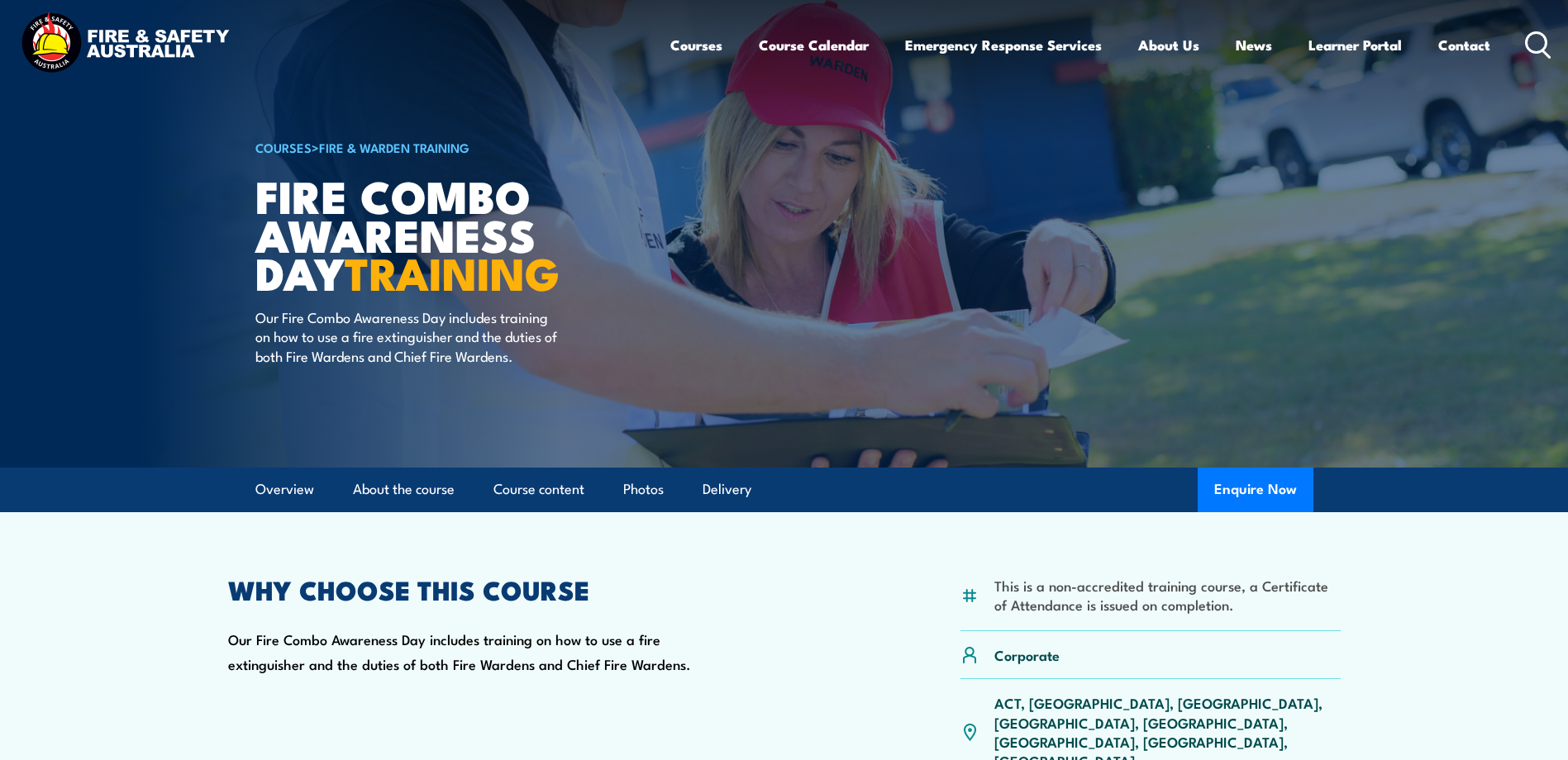
scroll to position [5, 0]
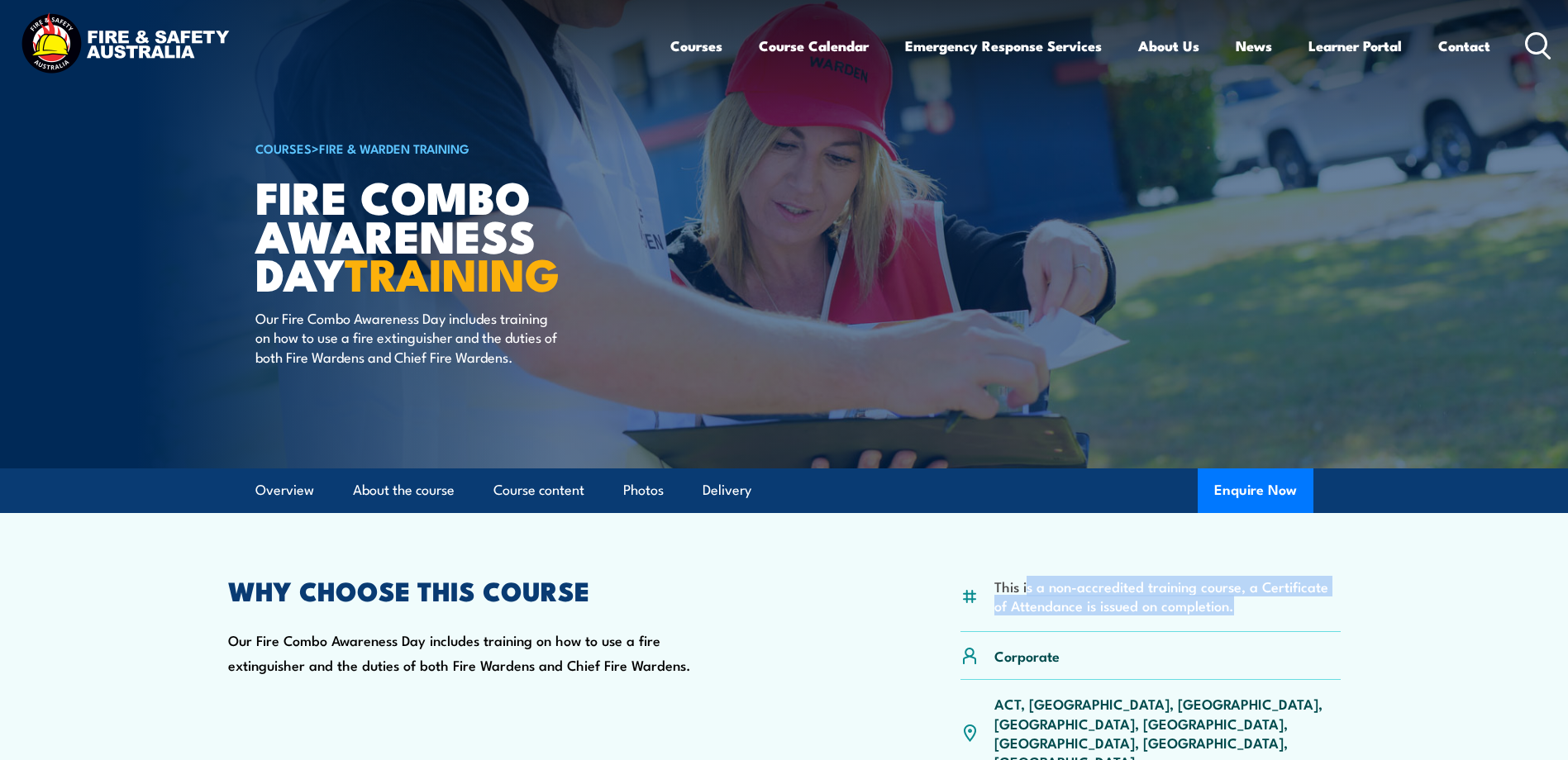
drag, startPoint x: 1028, startPoint y: 582, endPoint x: 1341, endPoint y: 610, distance: 314.2
click at [1341, 610] on article "This is a non-accredited training course, a Certificate of Attendance is issued…" at bounding box center [784, 683] width 1157 height 340
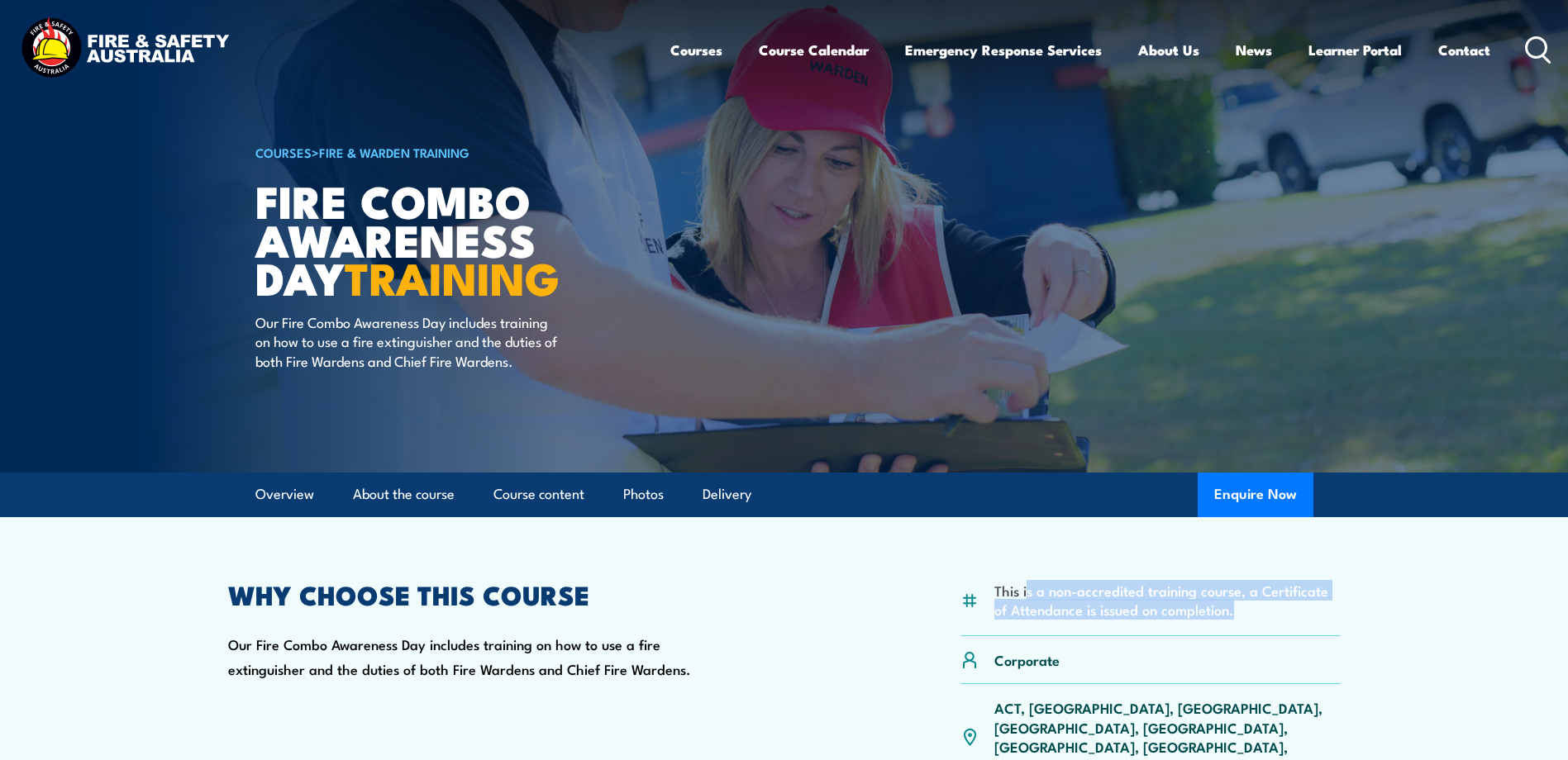
scroll to position [0, 0]
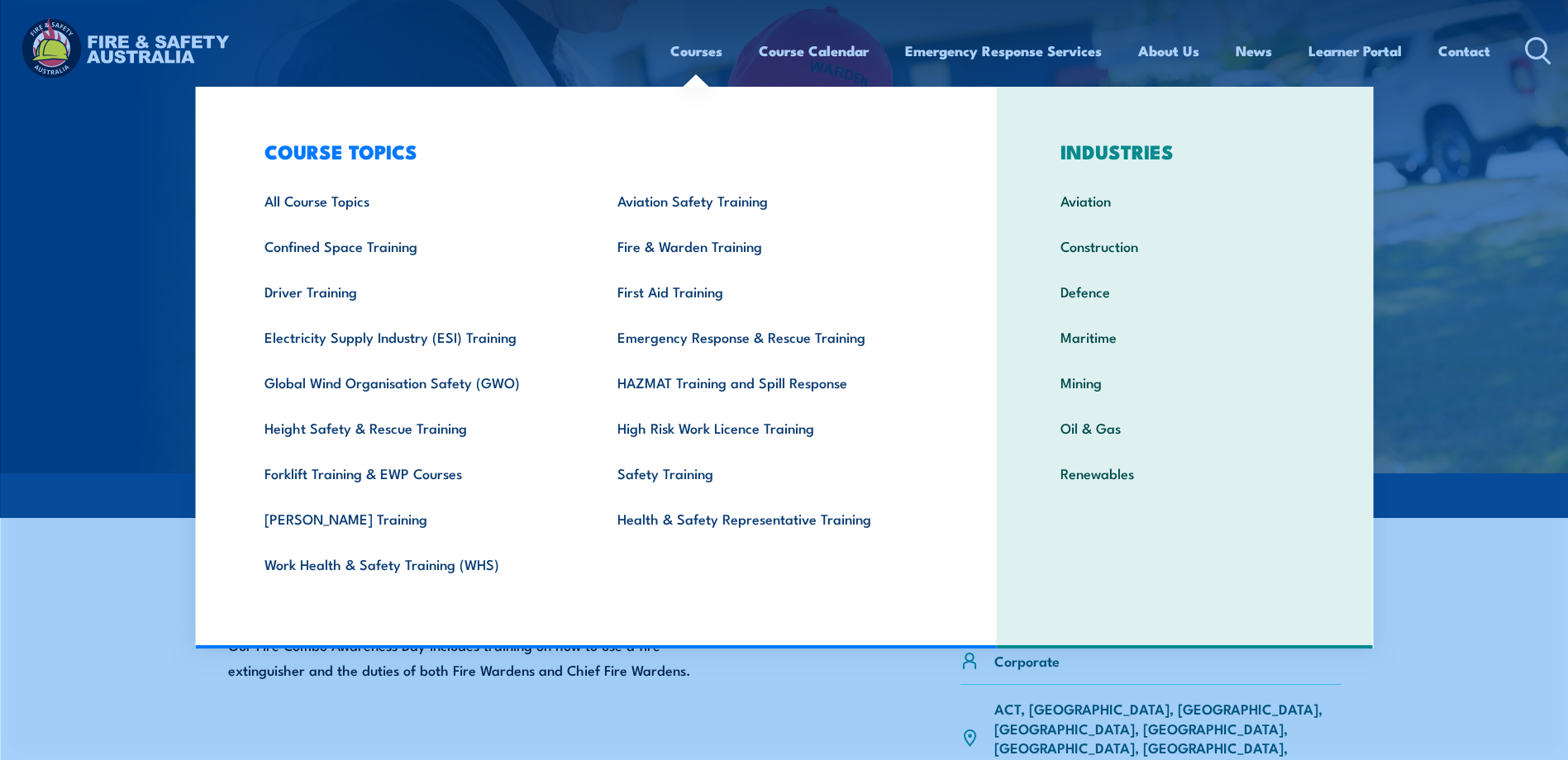
click at [694, 51] on link "Courses" at bounding box center [696, 51] width 52 height 44
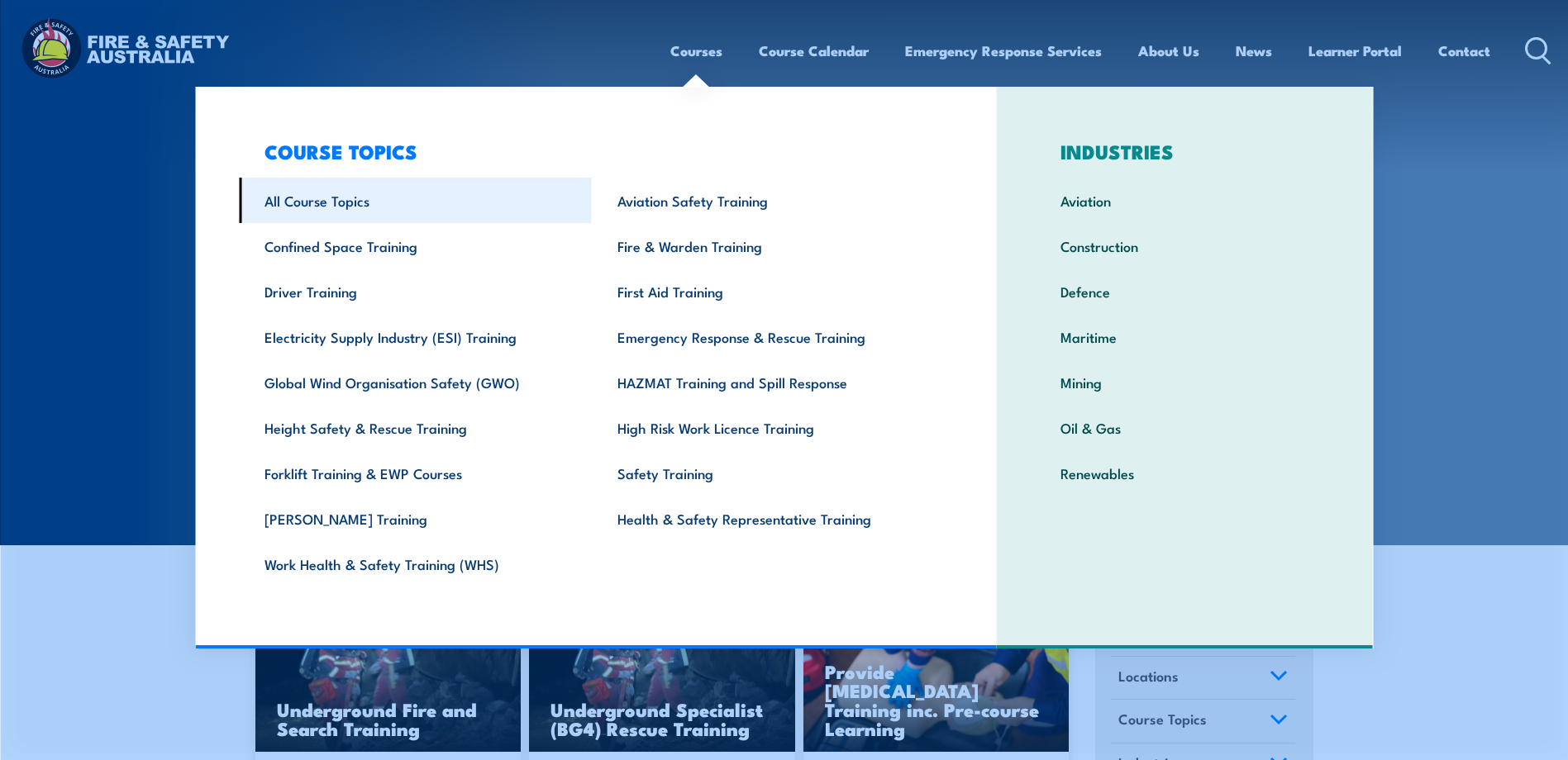
click at [336, 207] on link "All Course Topics" at bounding box center [415, 200] width 353 height 46
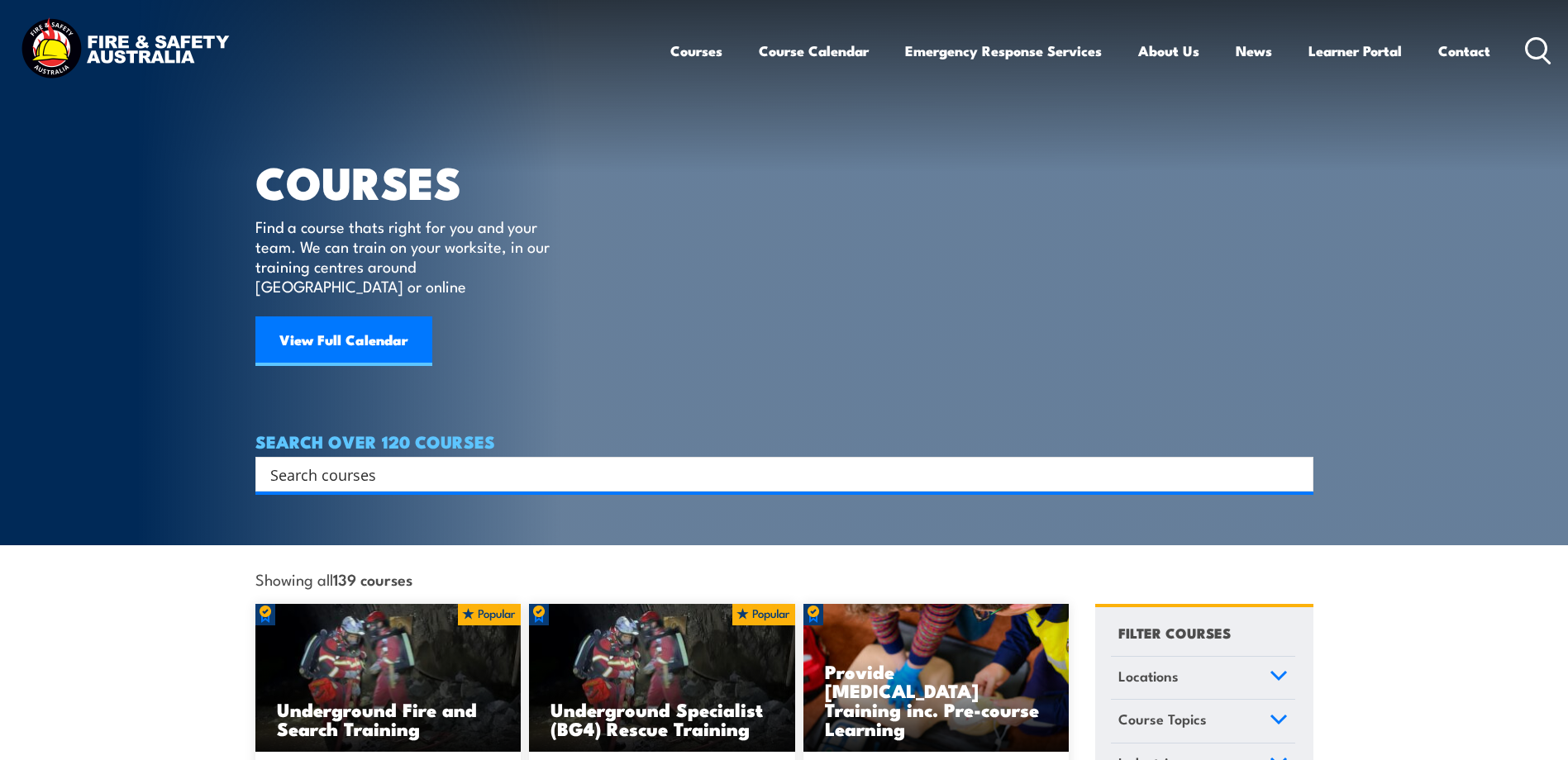
click at [361, 462] on input "Search input" at bounding box center [774, 475] width 1007 height 25
type input "fire warden"
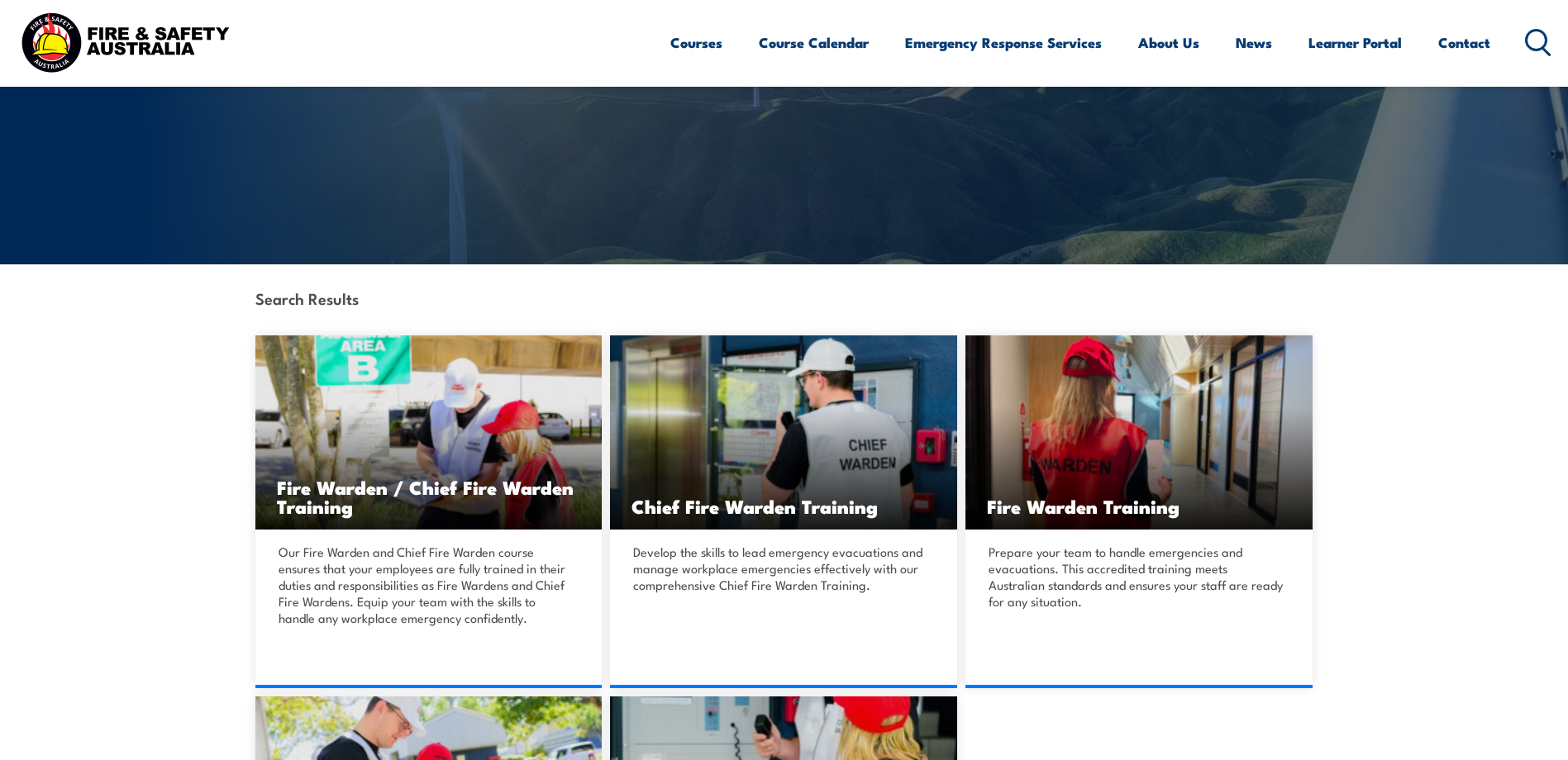
scroll to position [248, 0]
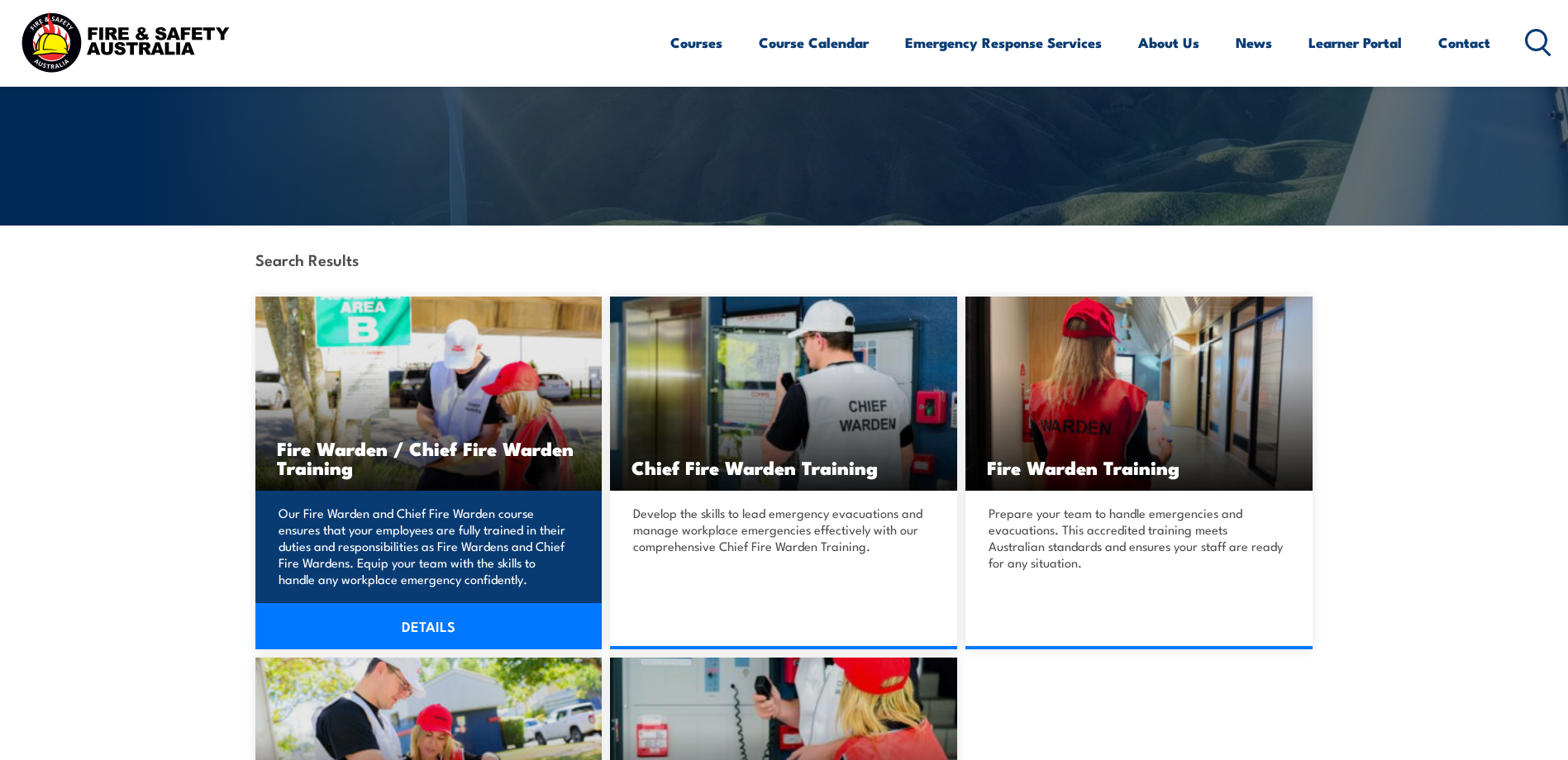
click at [313, 454] on h3 "Fire Warden / Chief Fire Warden Training" at bounding box center [429, 458] width 304 height 38
